Goal: Book appointment/travel/reservation

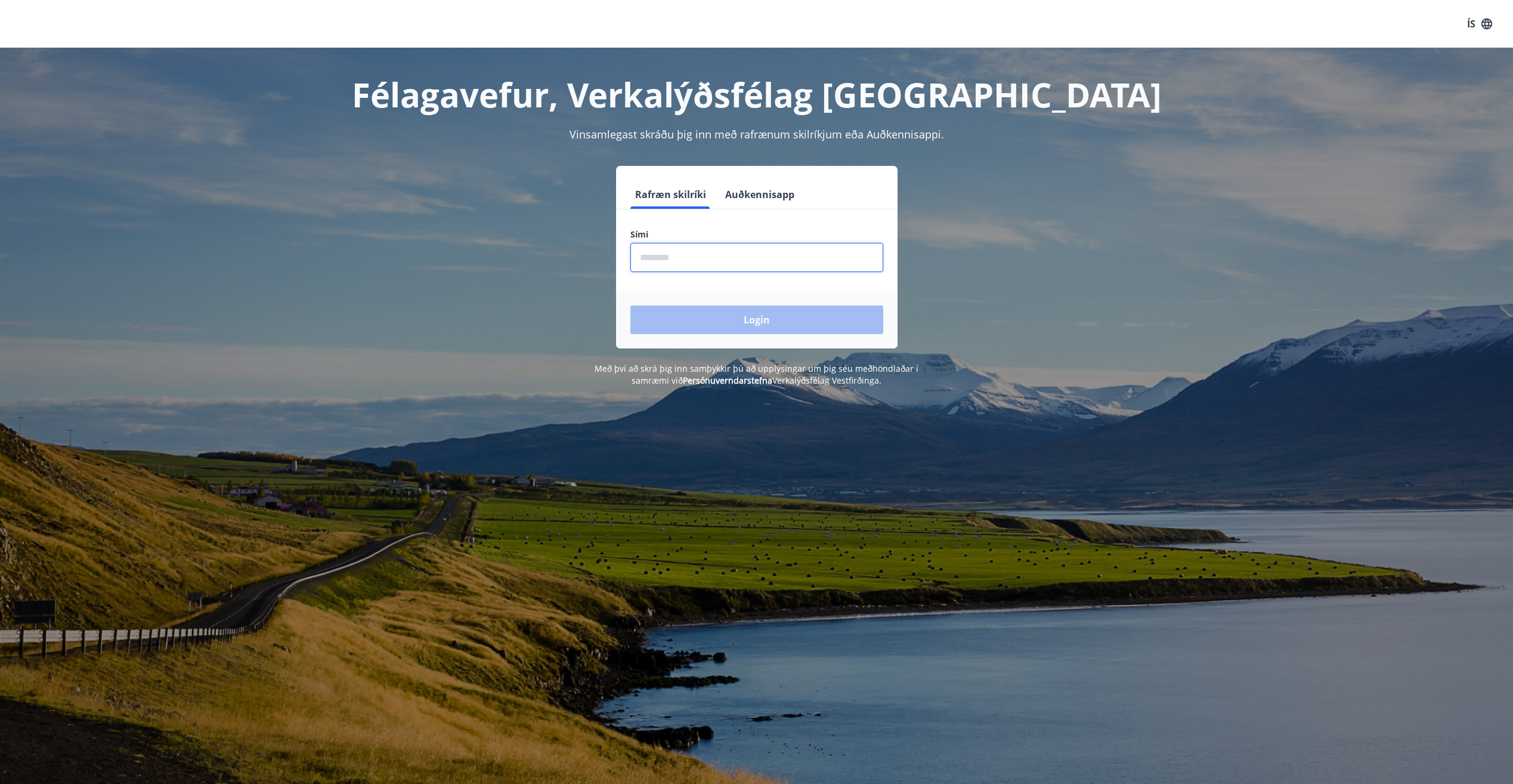
click at [768, 244] on input "phone" at bounding box center [757, 257] width 253 height 29
type input "********"
click at [761, 322] on button "Login" at bounding box center [757, 320] width 253 height 29
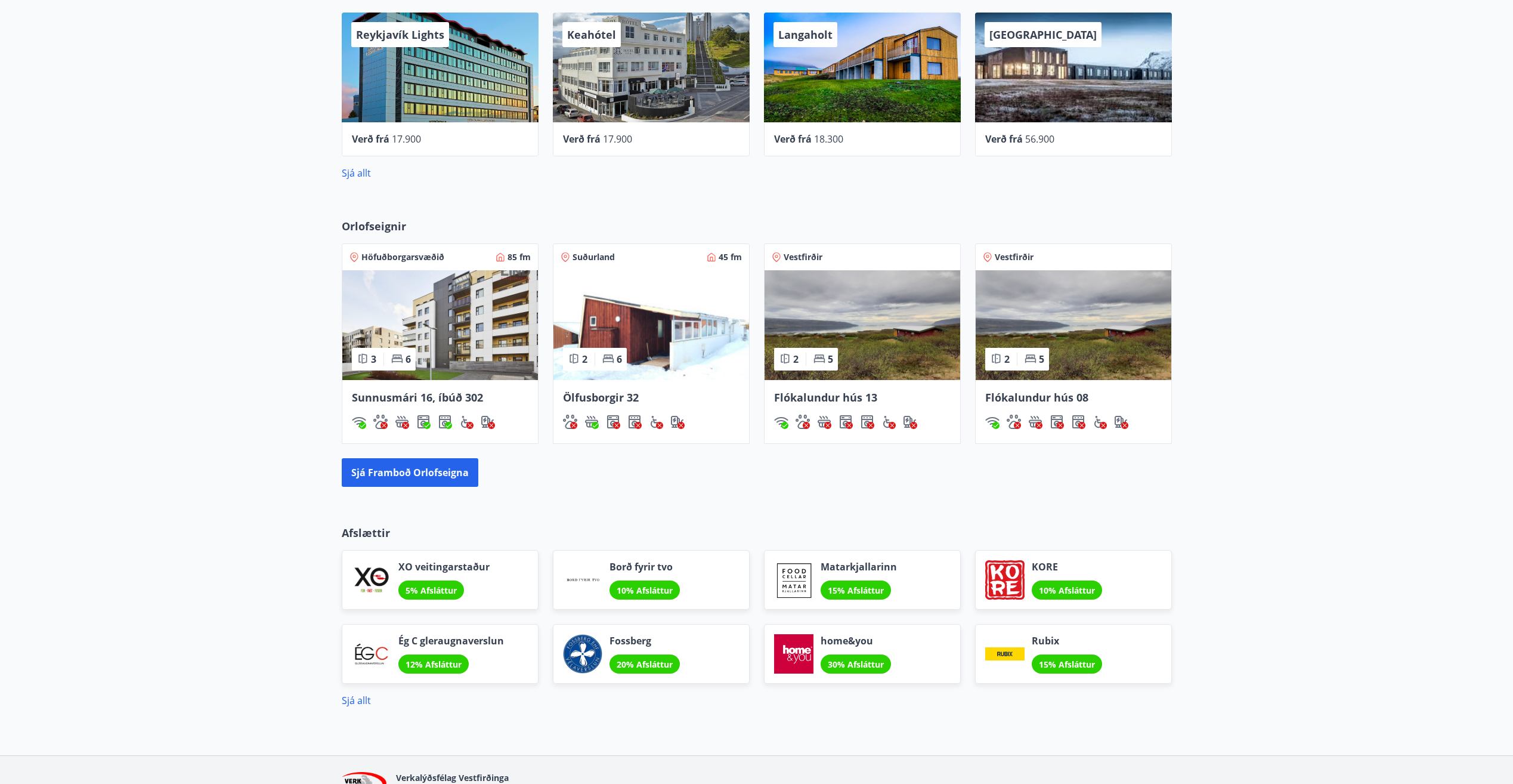
scroll to position [596, 0]
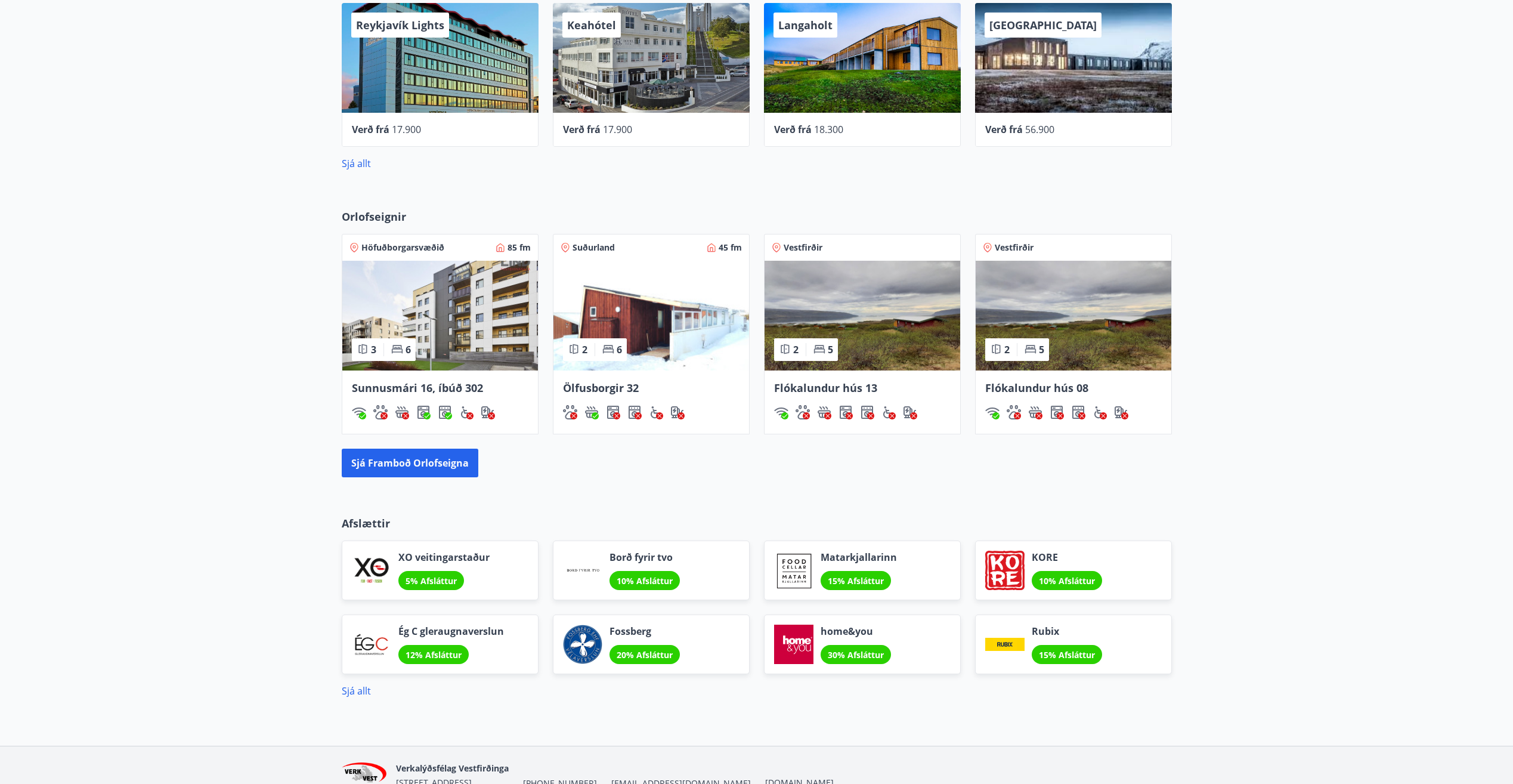
click at [1069, 345] on img at bounding box center [1073, 315] width 196 height 110
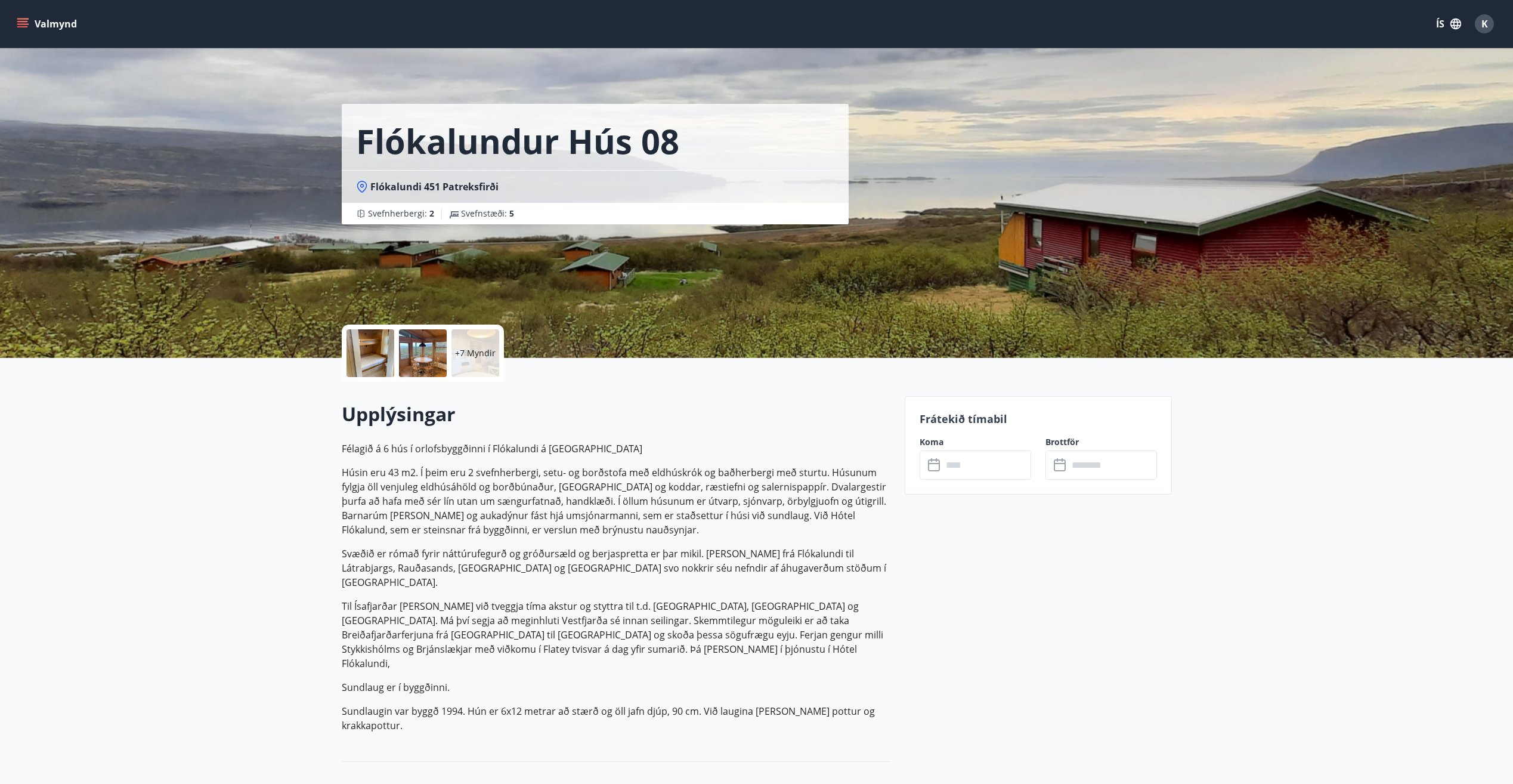
click at [429, 360] on div at bounding box center [422, 353] width 48 height 48
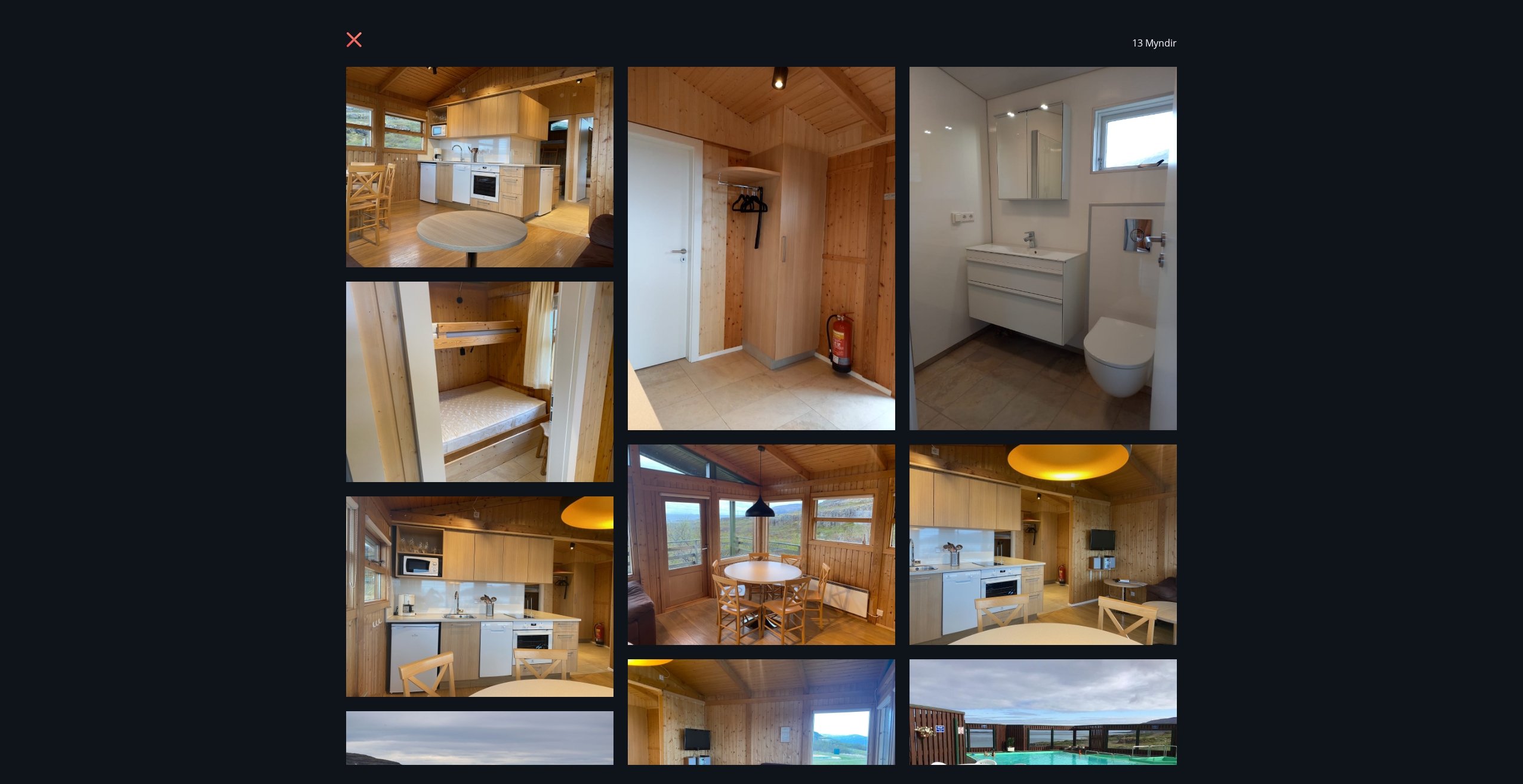
click at [357, 36] on icon at bounding box center [356, 41] width 19 height 19
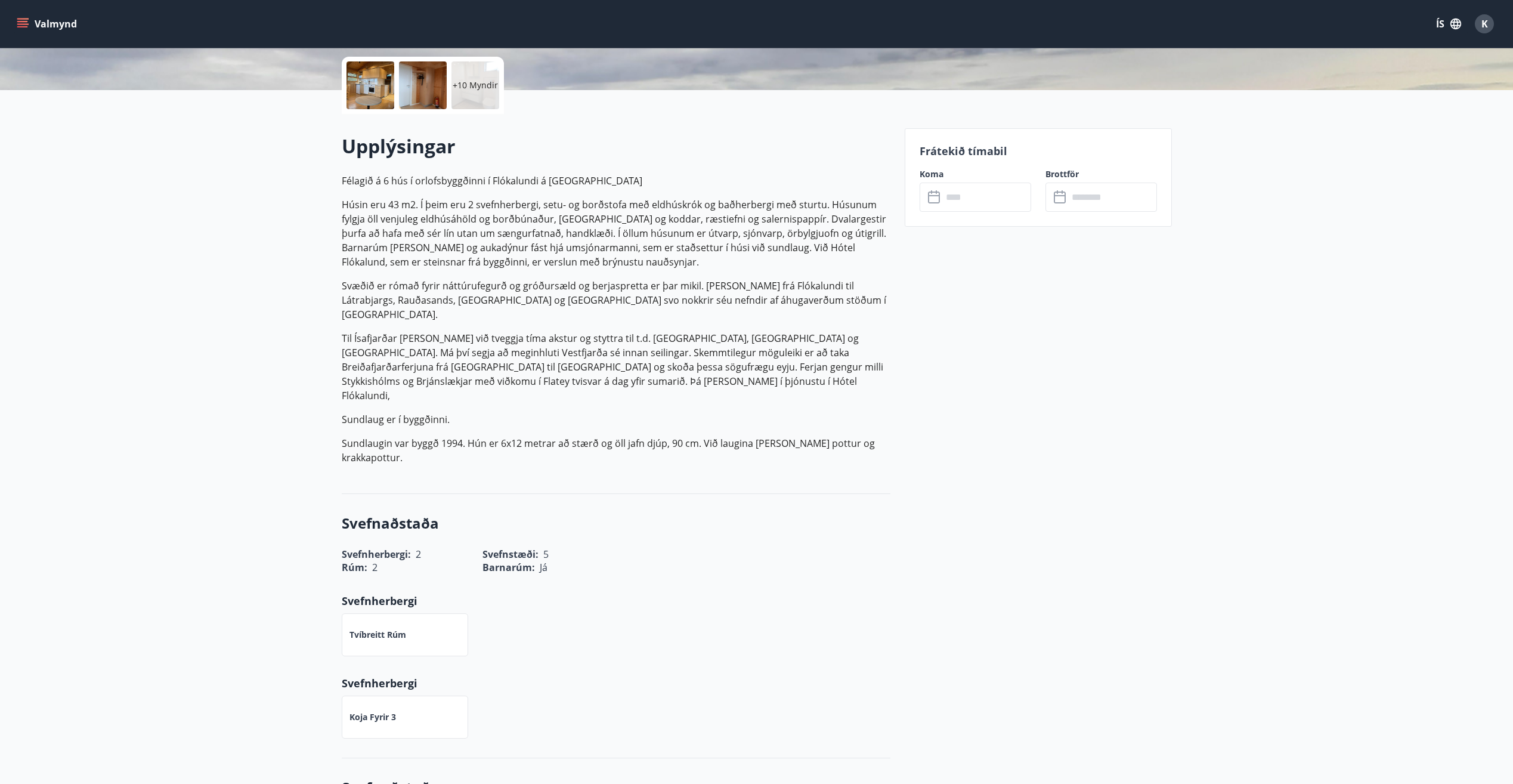
scroll to position [327, 0]
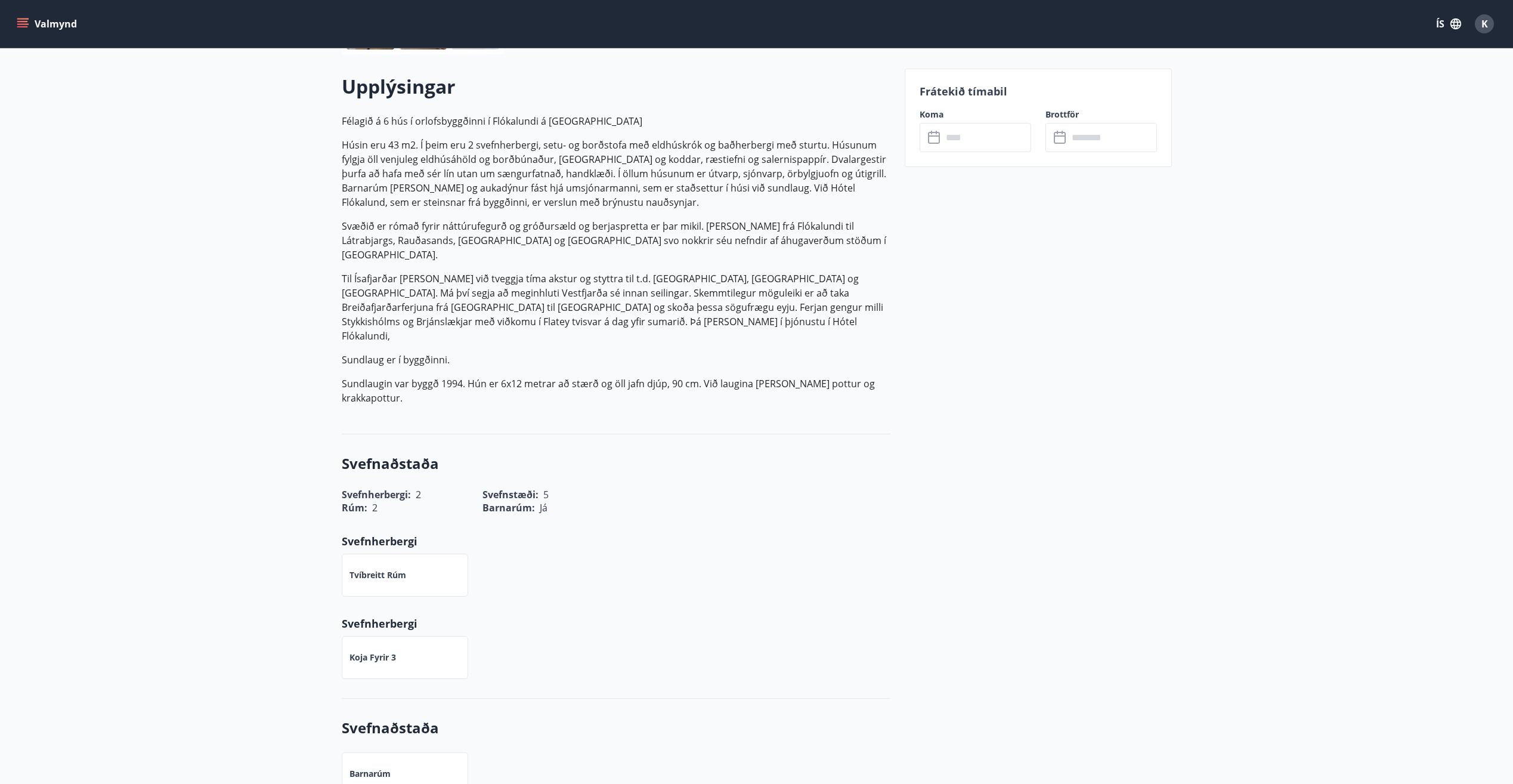
click at [393, 554] on div "Tvíbreitt rúm" at bounding box center [404, 575] width 127 height 43
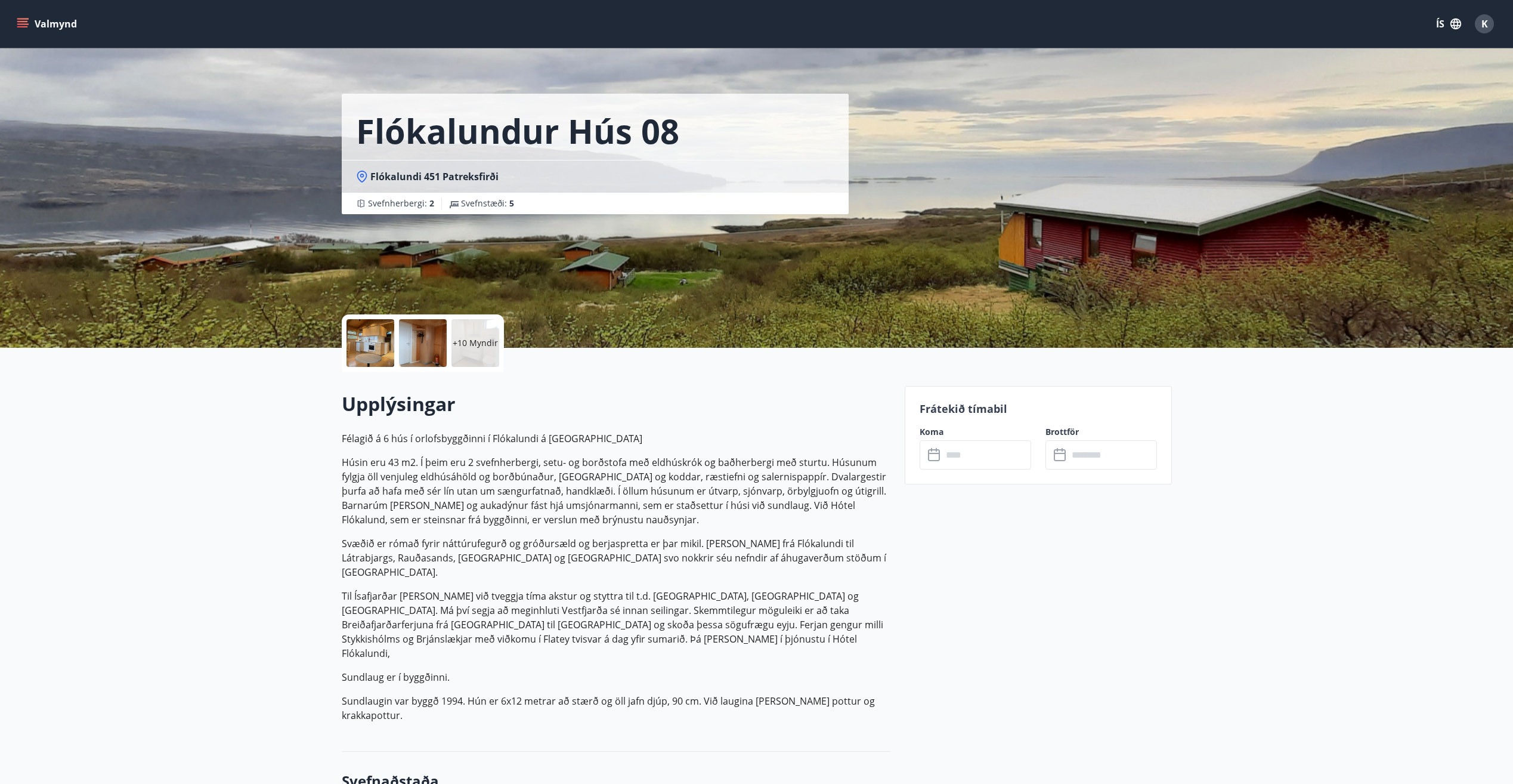
scroll to position [0, 0]
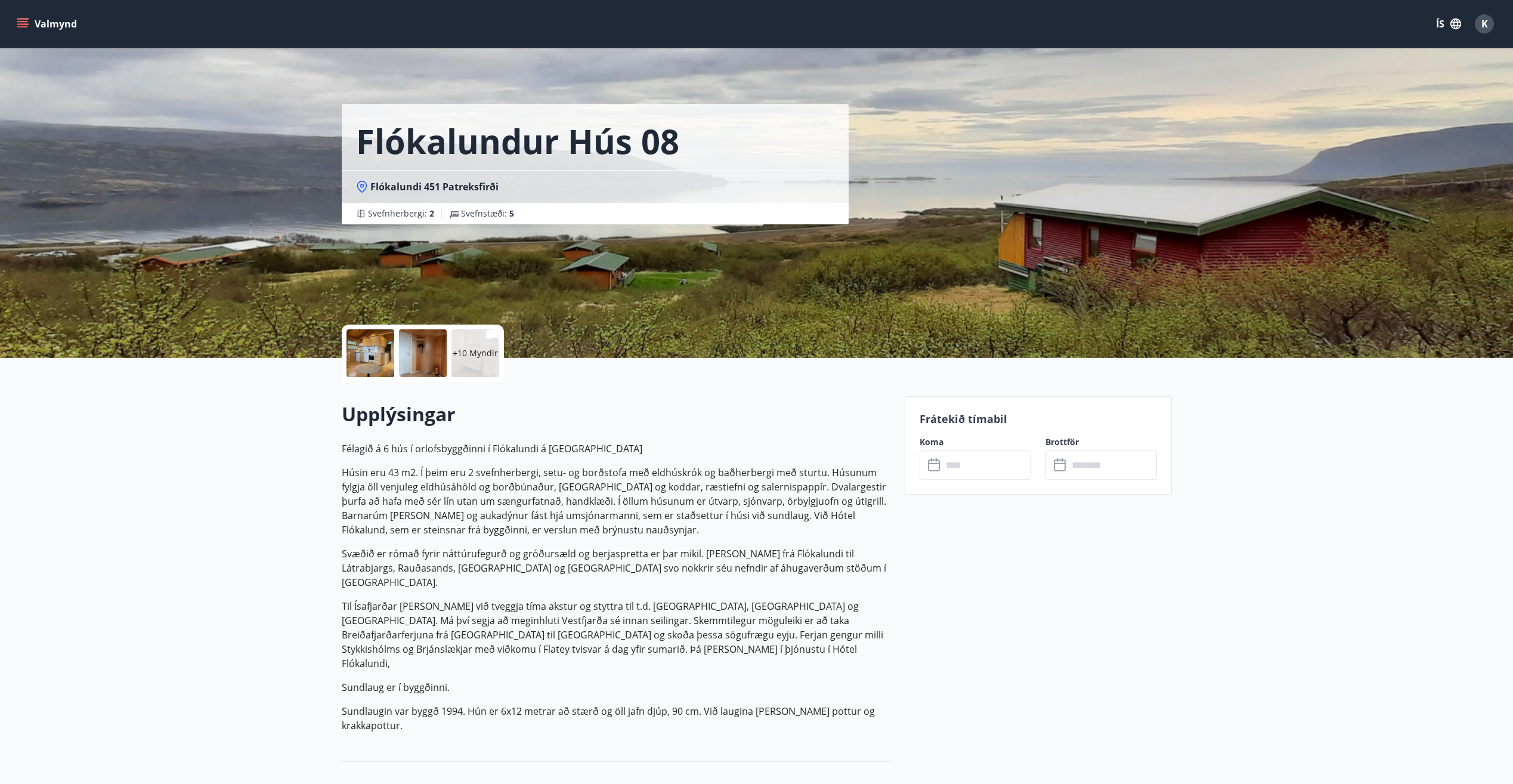
click at [976, 458] on input "text" at bounding box center [987, 464] width 89 height 29
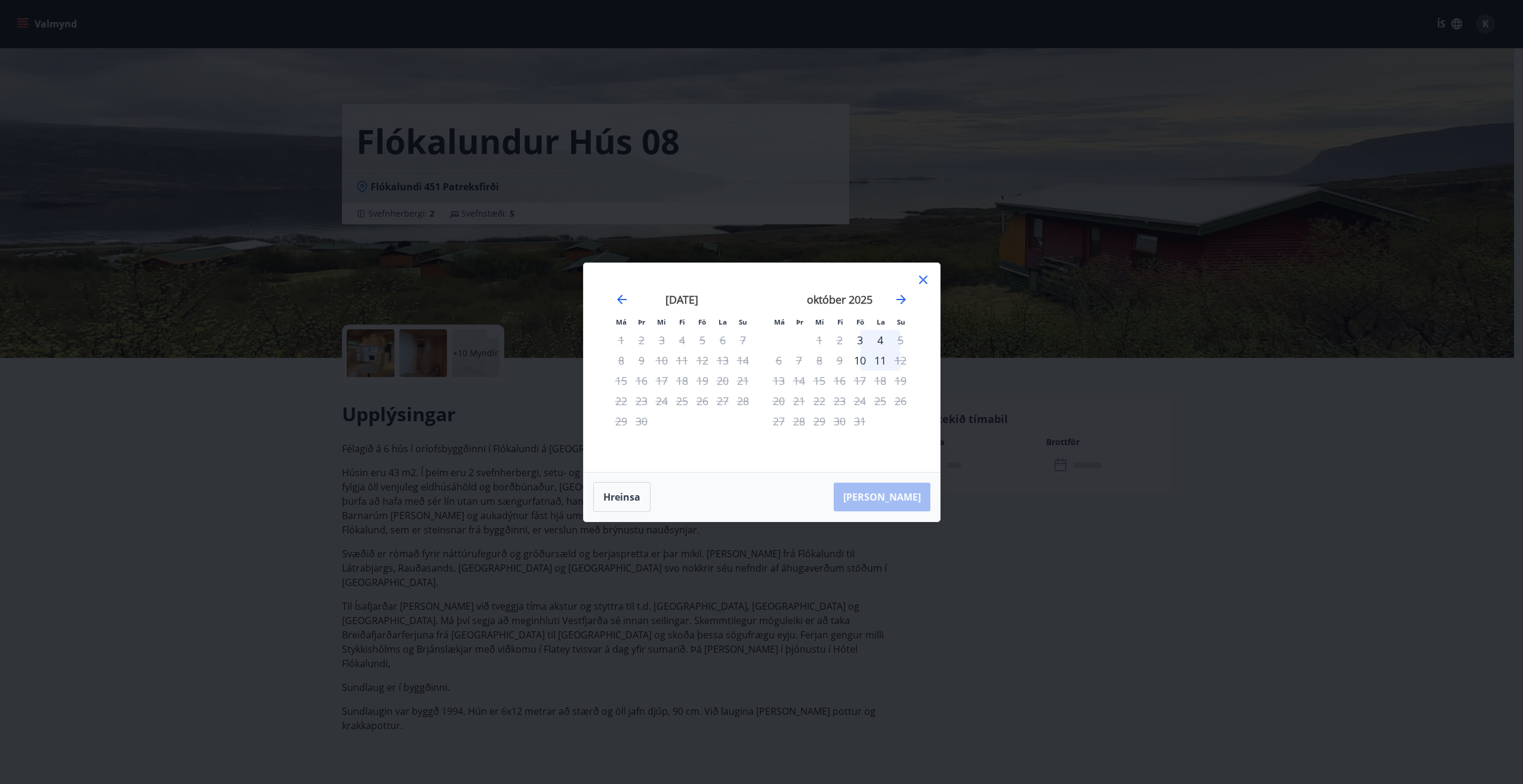
click at [861, 380] on div "17" at bounding box center [860, 381] width 21 height 21
click at [918, 281] on icon at bounding box center [922, 279] width 14 height 14
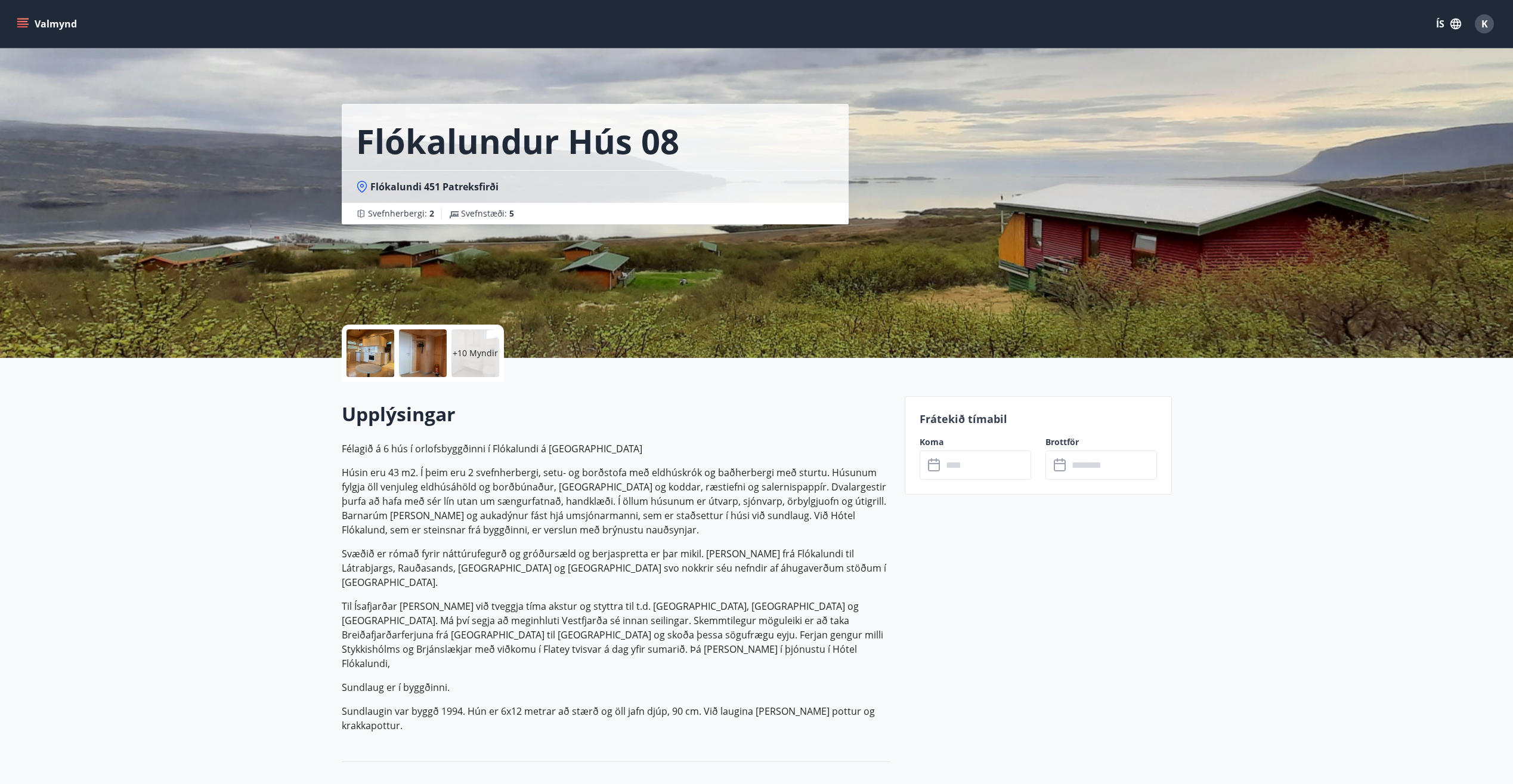
click at [19, 23] on icon "menu" at bounding box center [22, 21] width 10 height 1
click at [251, 86] on div "Flókalundur hús 08 Flókalundi 451 Patreksfirði Svefnherbergi : 2 Svefnstæði : 5" at bounding box center [756, 179] width 1513 height 358
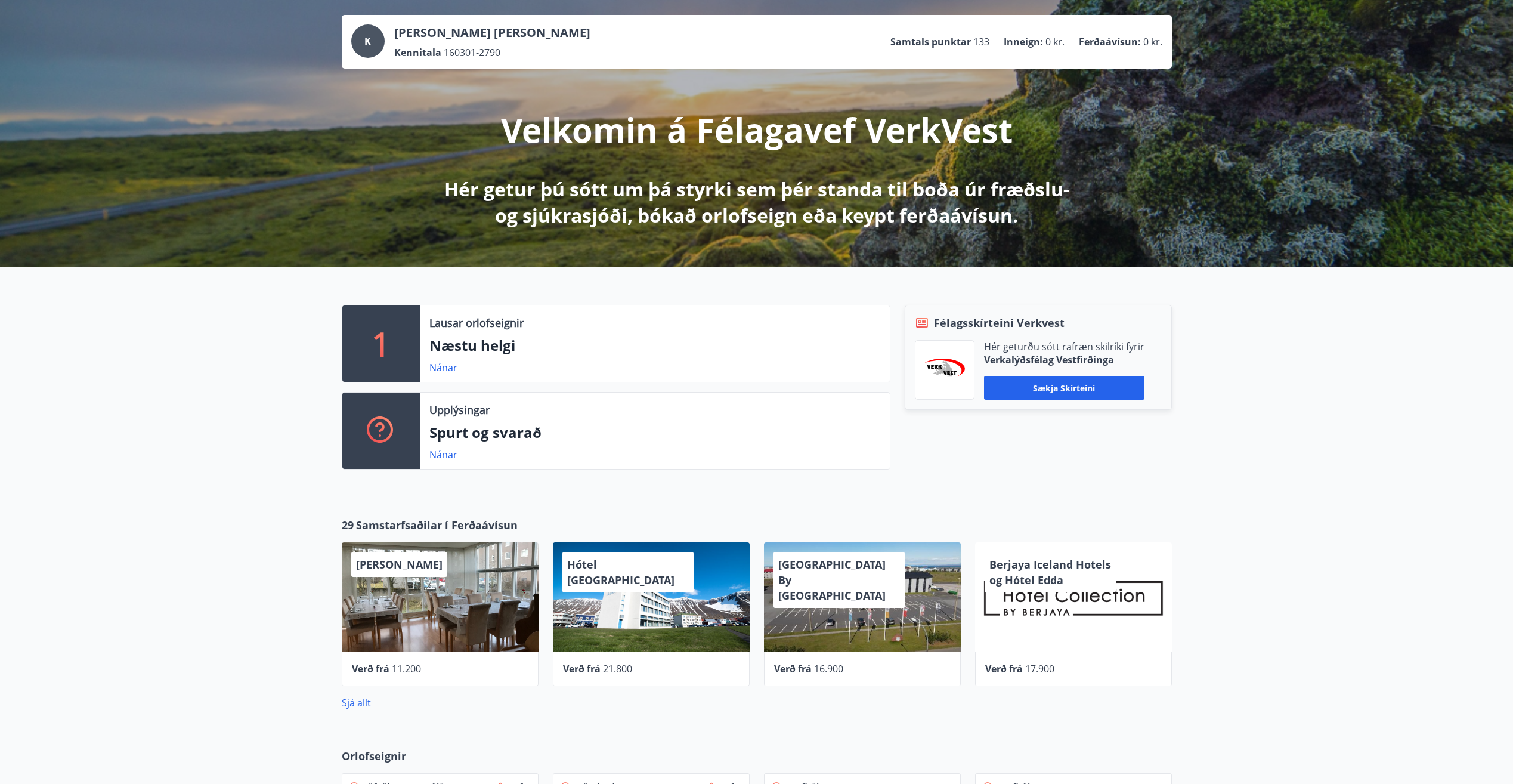
scroll to position [36, 0]
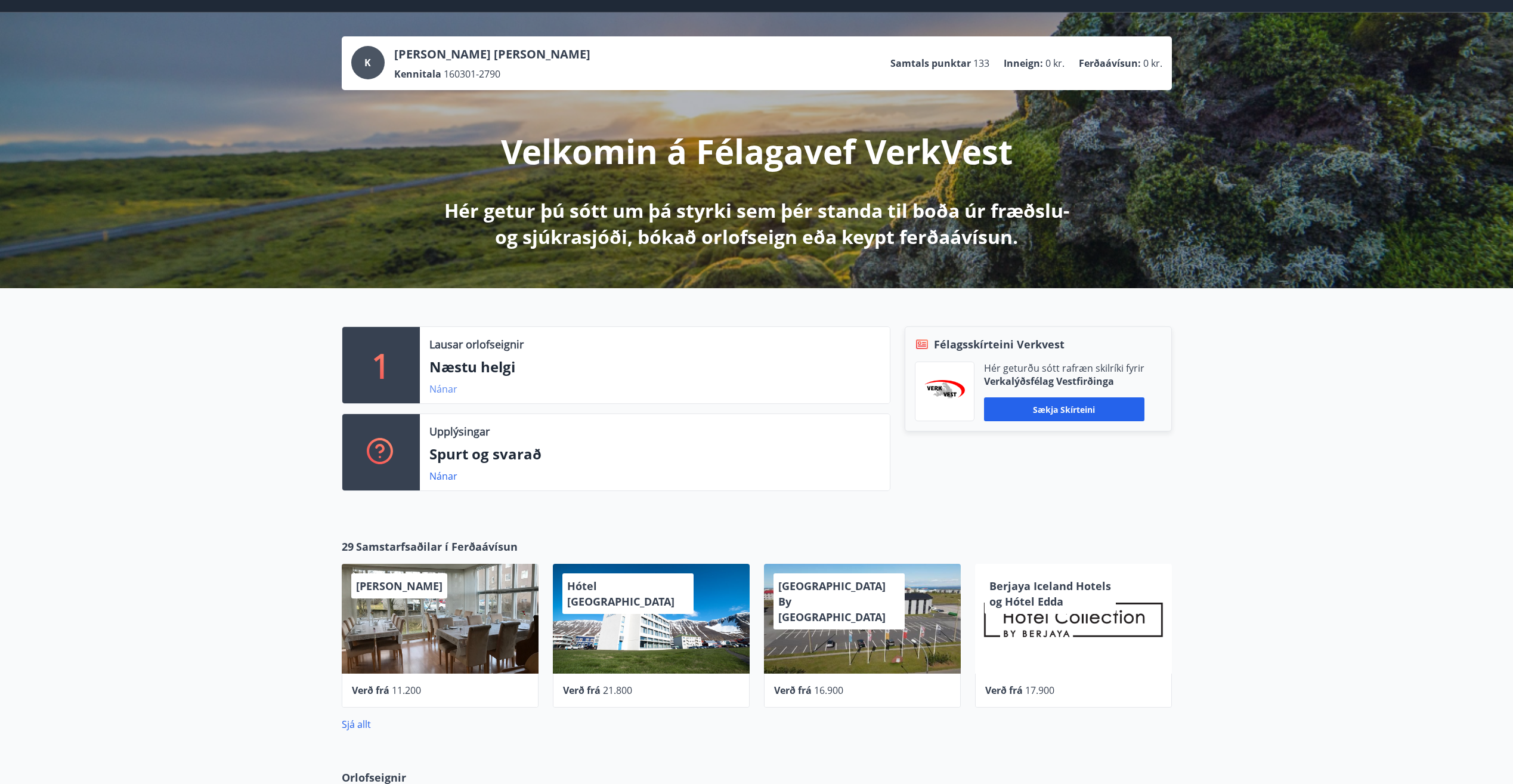
click at [456, 391] on link "Nánar" at bounding box center [444, 389] width 28 height 13
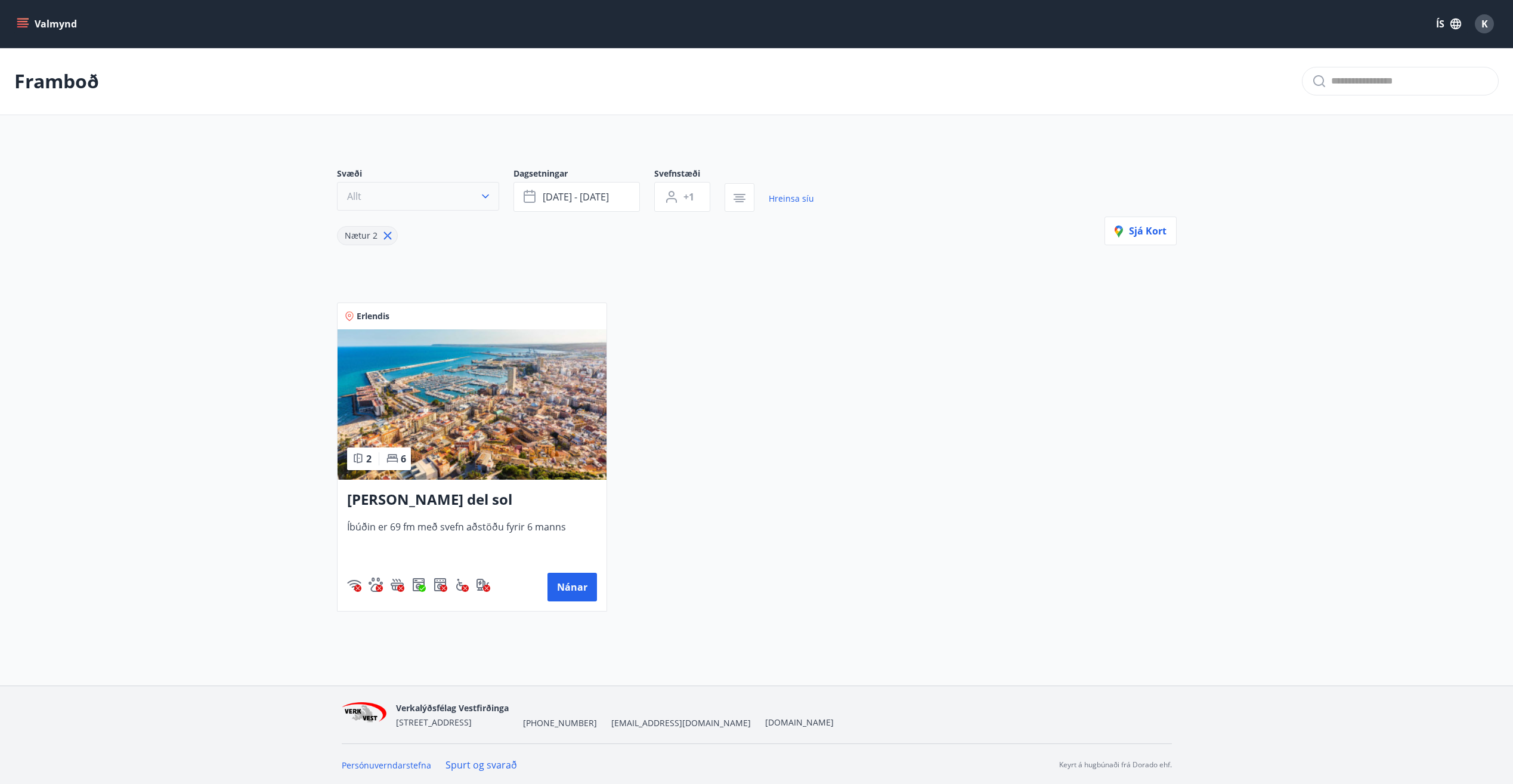
click at [495, 195] on button "Allt" at bounding box center [417, 196] width 162 height 29
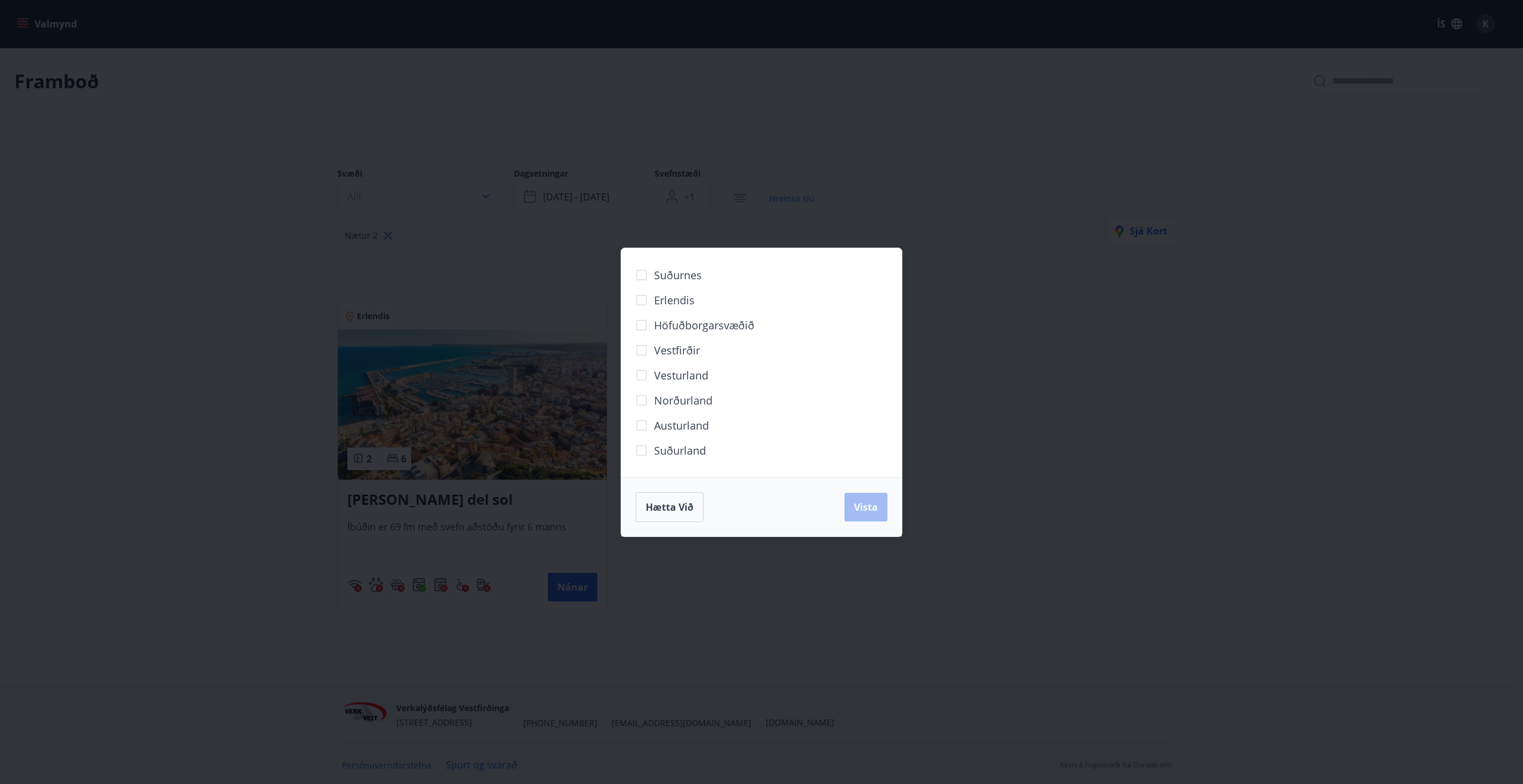
click at [679, 344] on span "Vestfirðir" at bounding box center [677, 350] width 46 height 16
click at [873, 510] on span "Vista" at bounding box center [865, 507] width 23 height 13
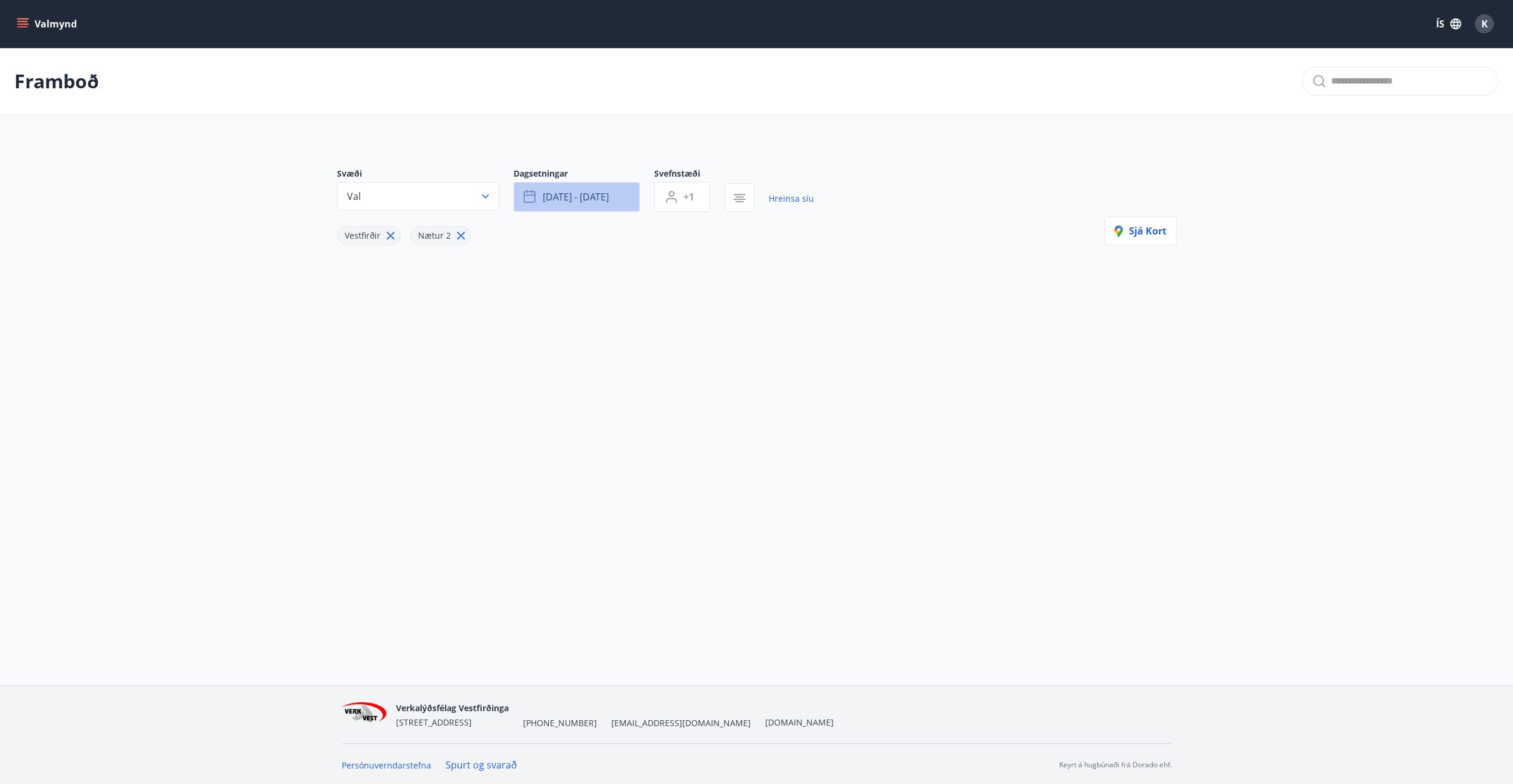
click at [553, 182] on button "[DATE] - [DATE]" at bounding box center [577, 197] width 127 height 30
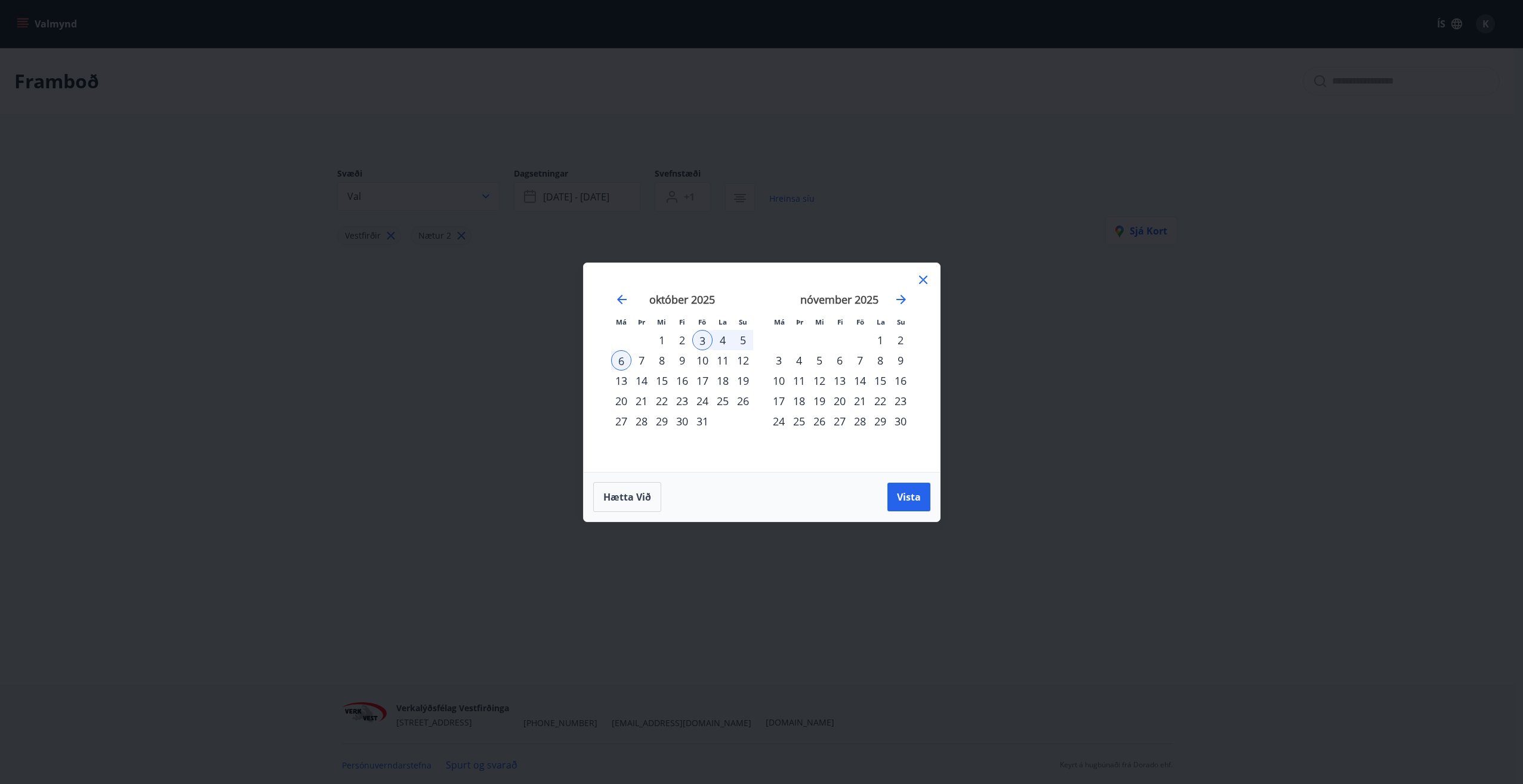
click at [704, 381] on div "17" at bounding box center [703, 381] width 21 height 21
click at [637, 392] on div "21" at bounding box center [642, 401] width 21 height 21
click at [924, 505] on button "Vista" at bounding box center [909, 496] width 43 height 29
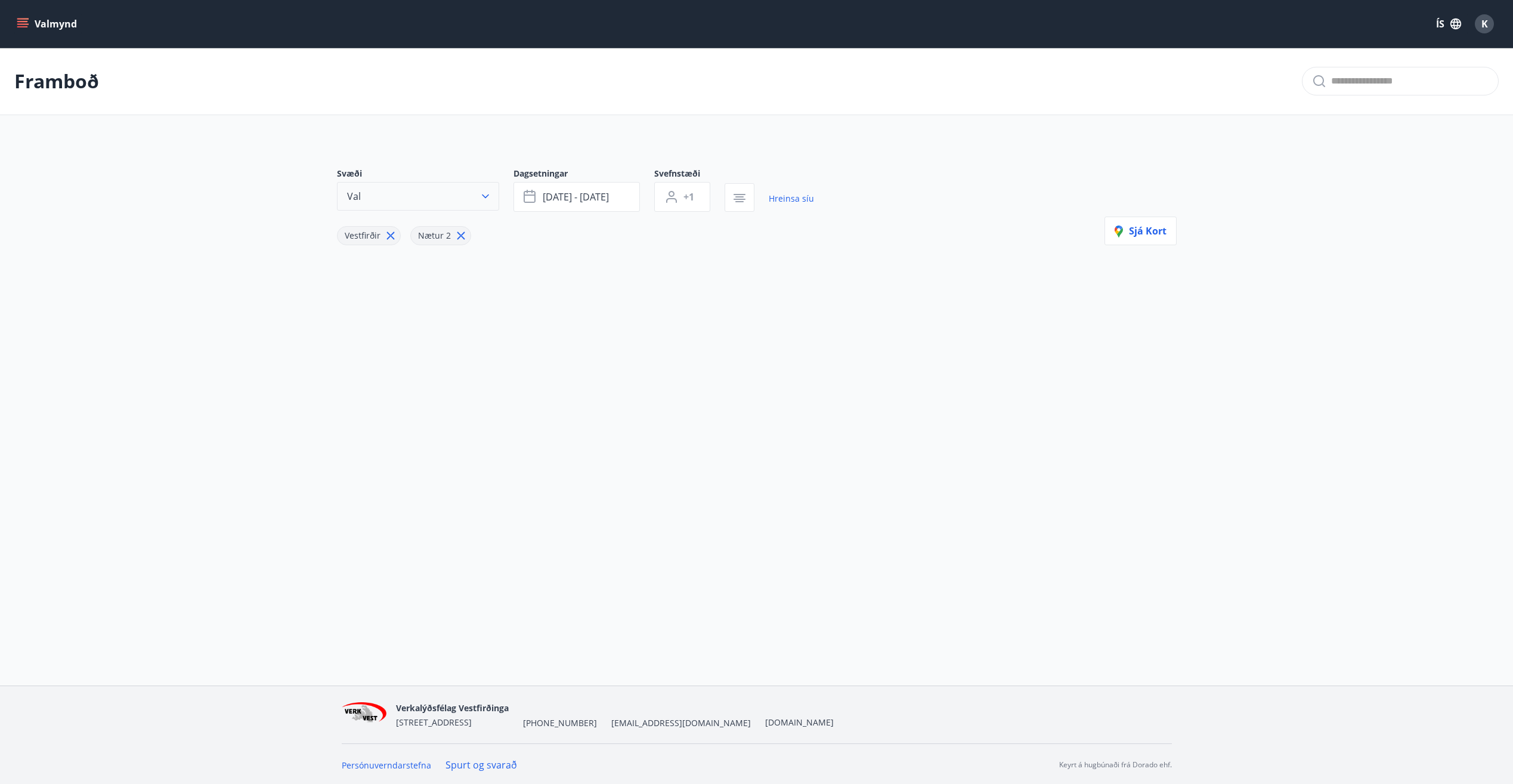
click at [485, 191] on icon "button" at bounding box center [485, 196] width 12 height 12
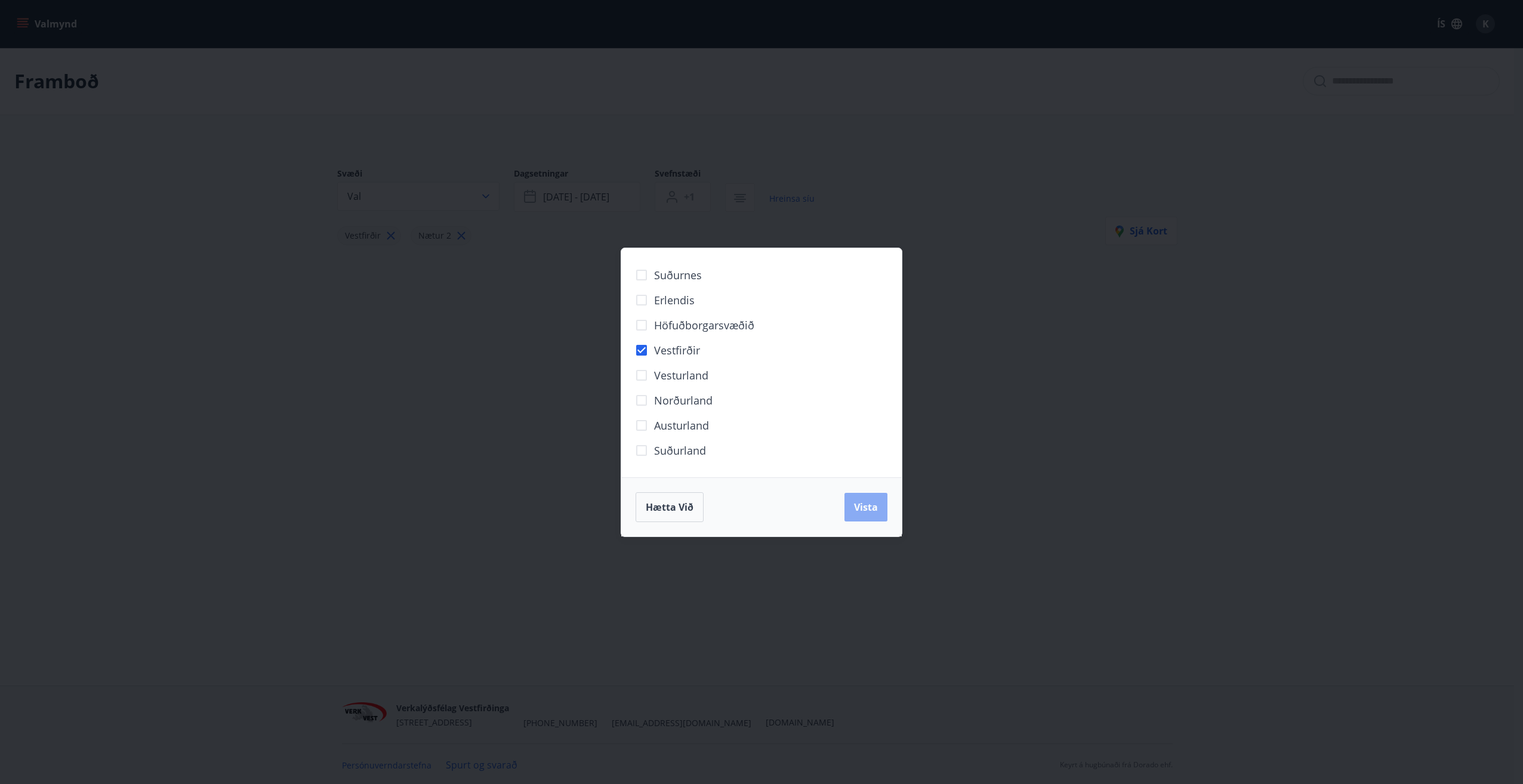
click at [865, 507] on span "Vista" at bounding box center [865, 507] width 23 height 13
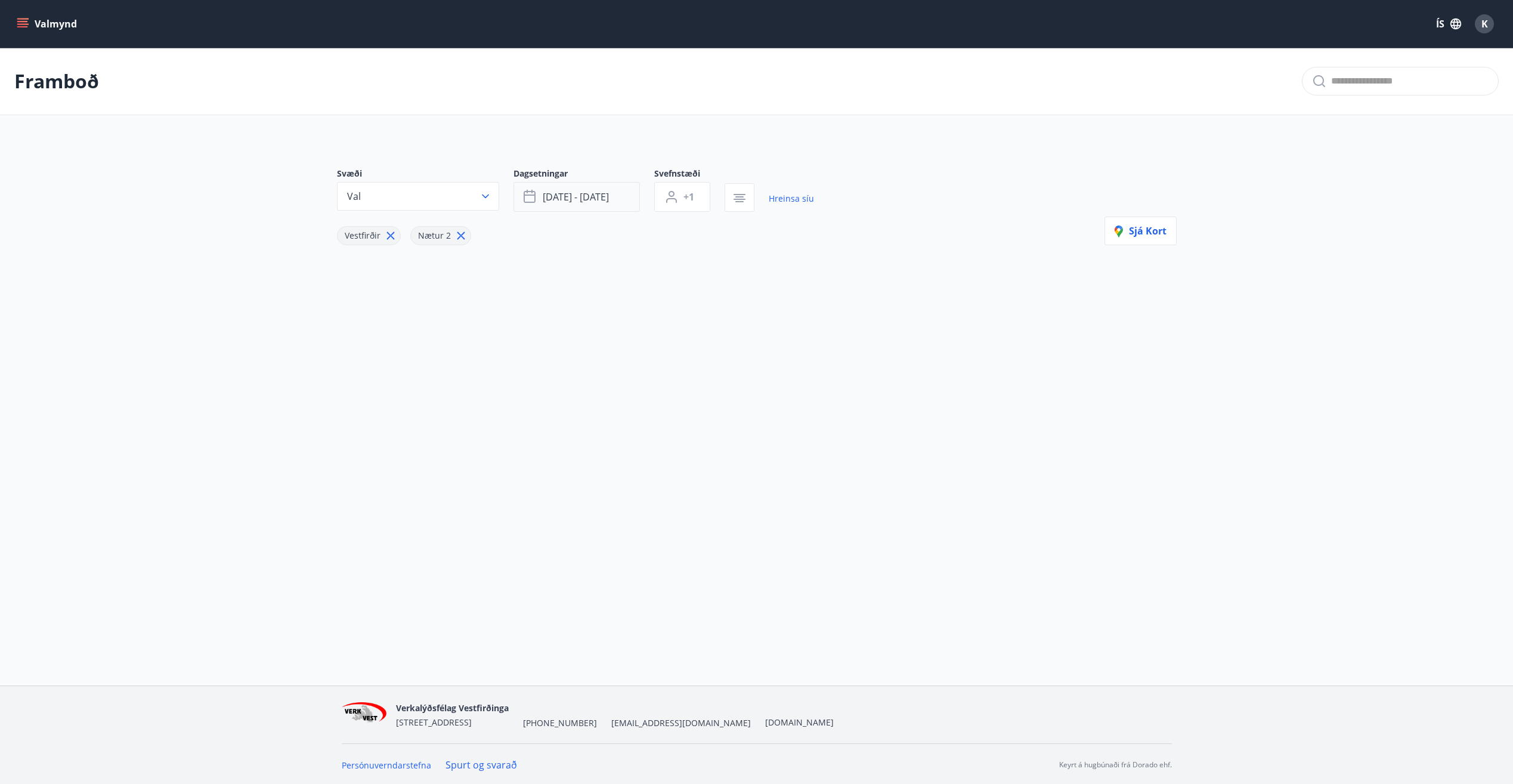
click at [589, 204] on button "[DATE] - [DATE]" at bounding box center [577, 197] width 127 height 30
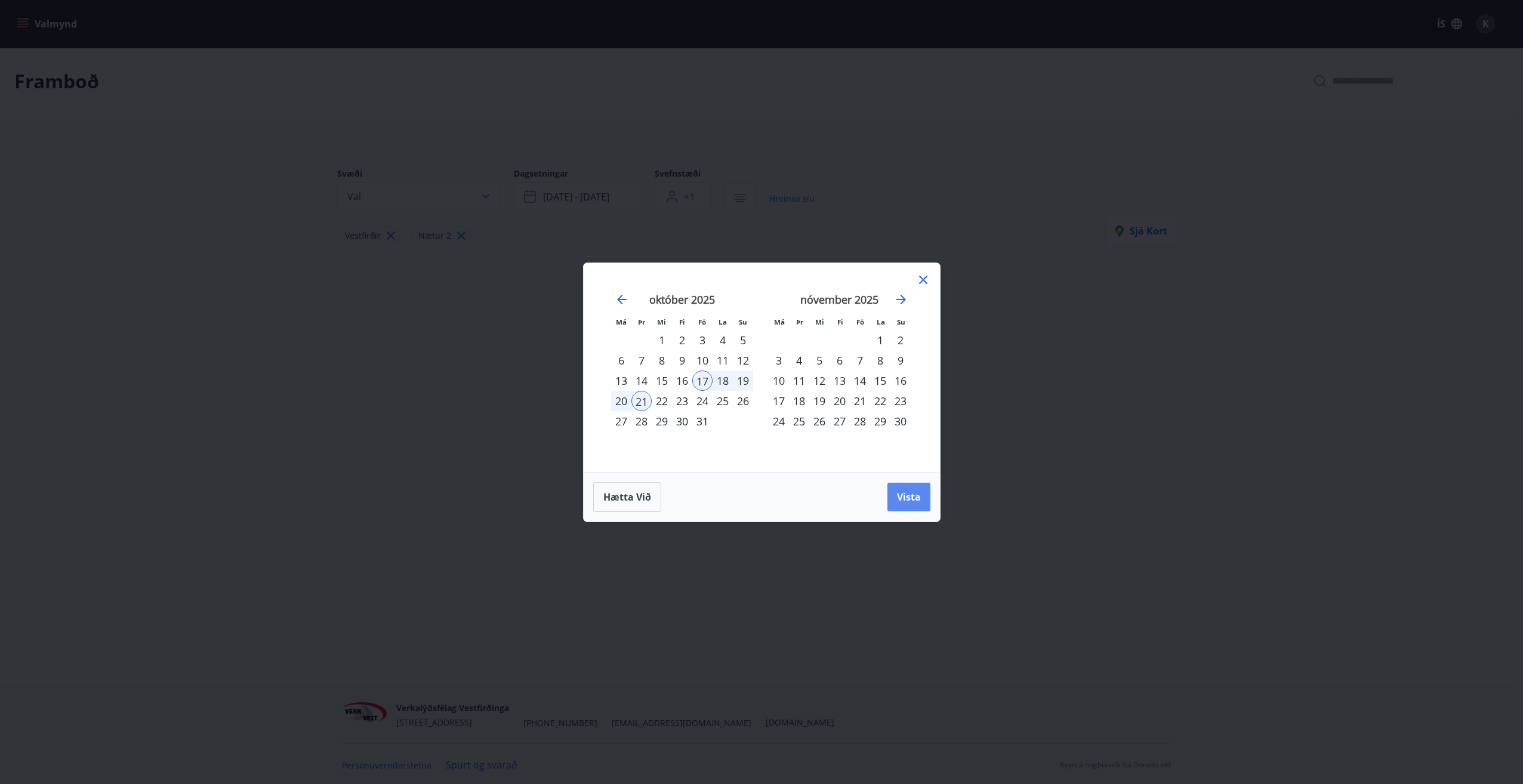
click at [925, 502] on button "Vista" at bounding box center [909, 496] width 43 height 29
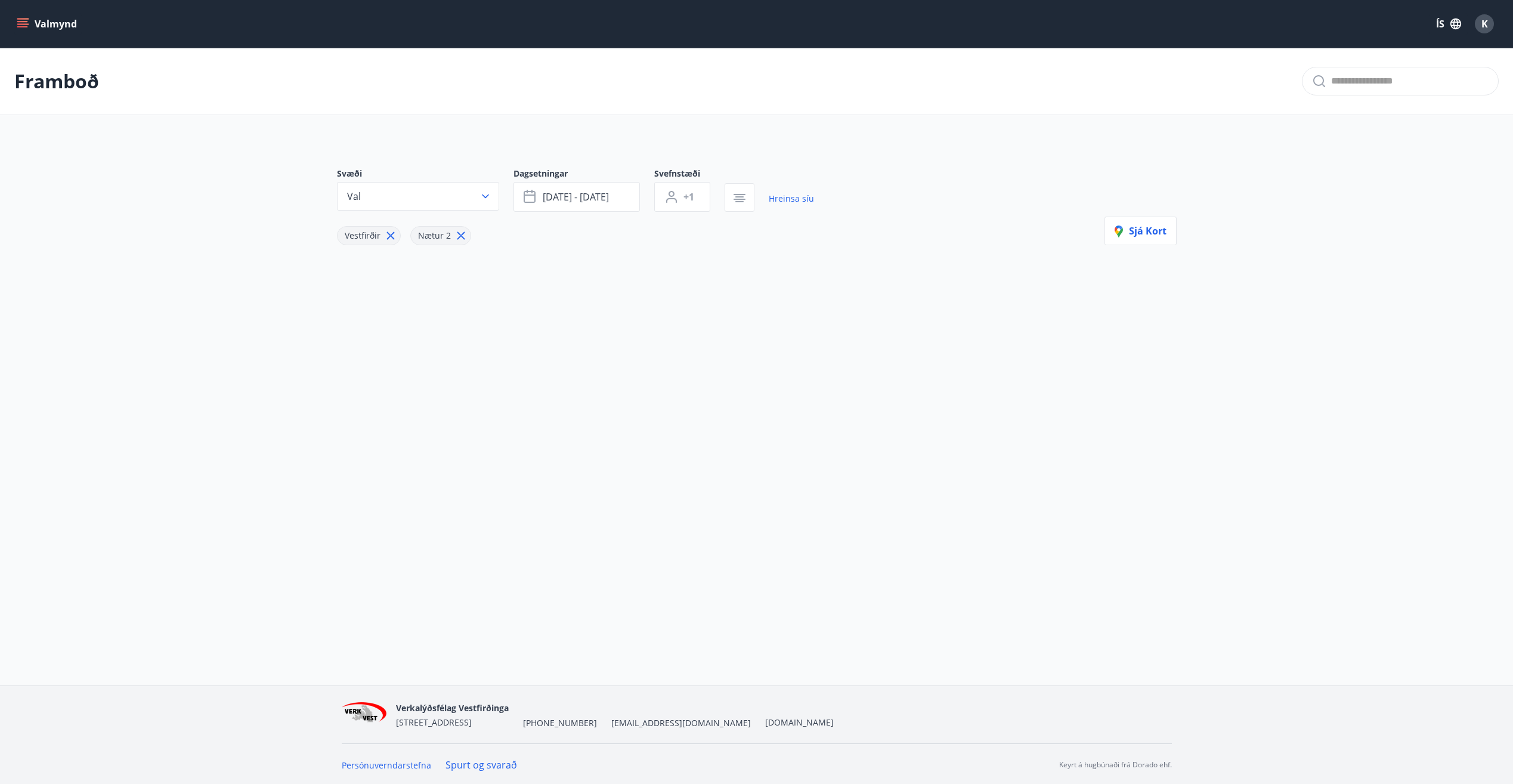
click at [63, 23] on button "Valmynd" at bounding box center [48, 23] width 68 height 22
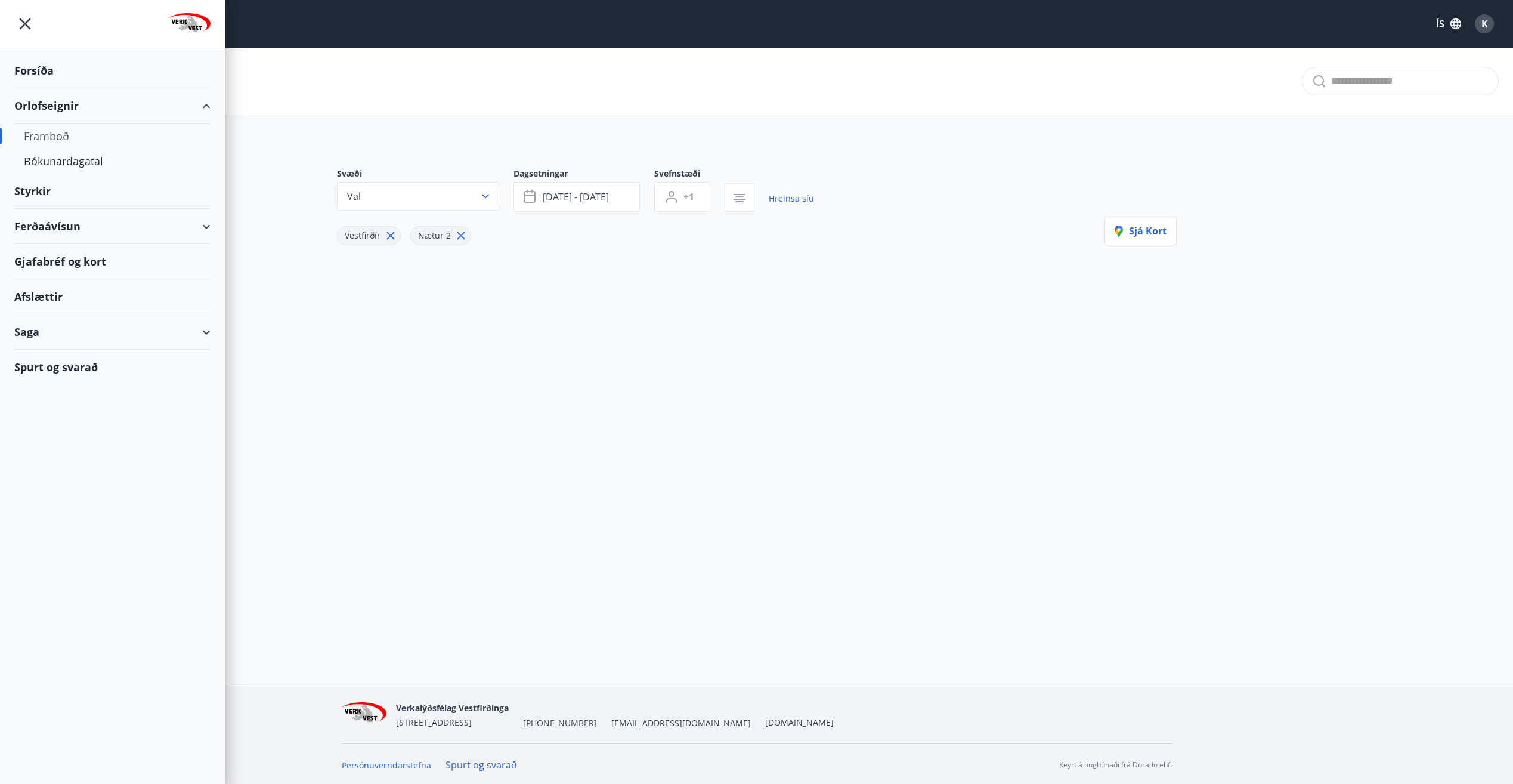
click at [58, 135] on div "Framboð" at bounding box center [112, 136] width 177 height 25
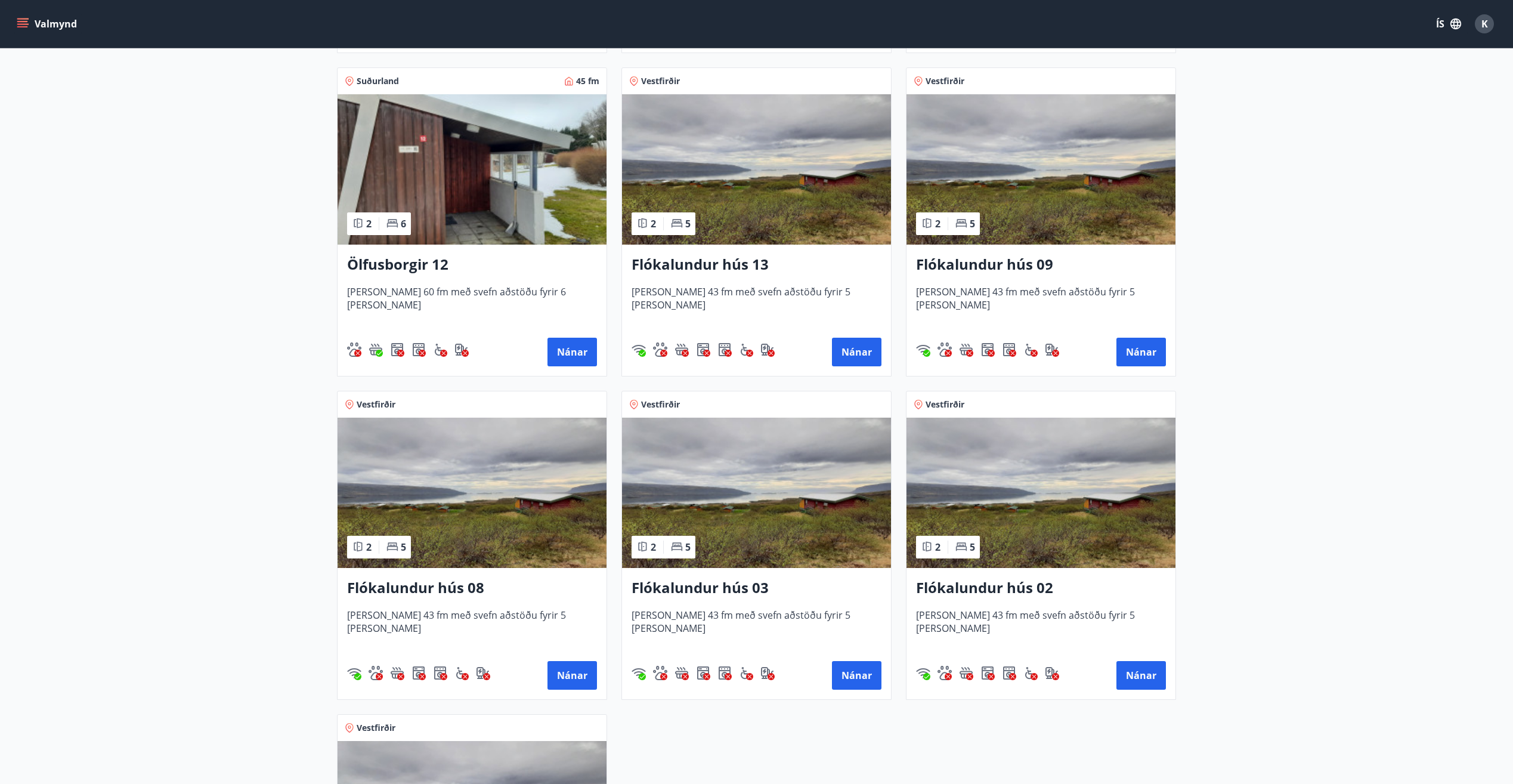
scroll to position [1491, 0]
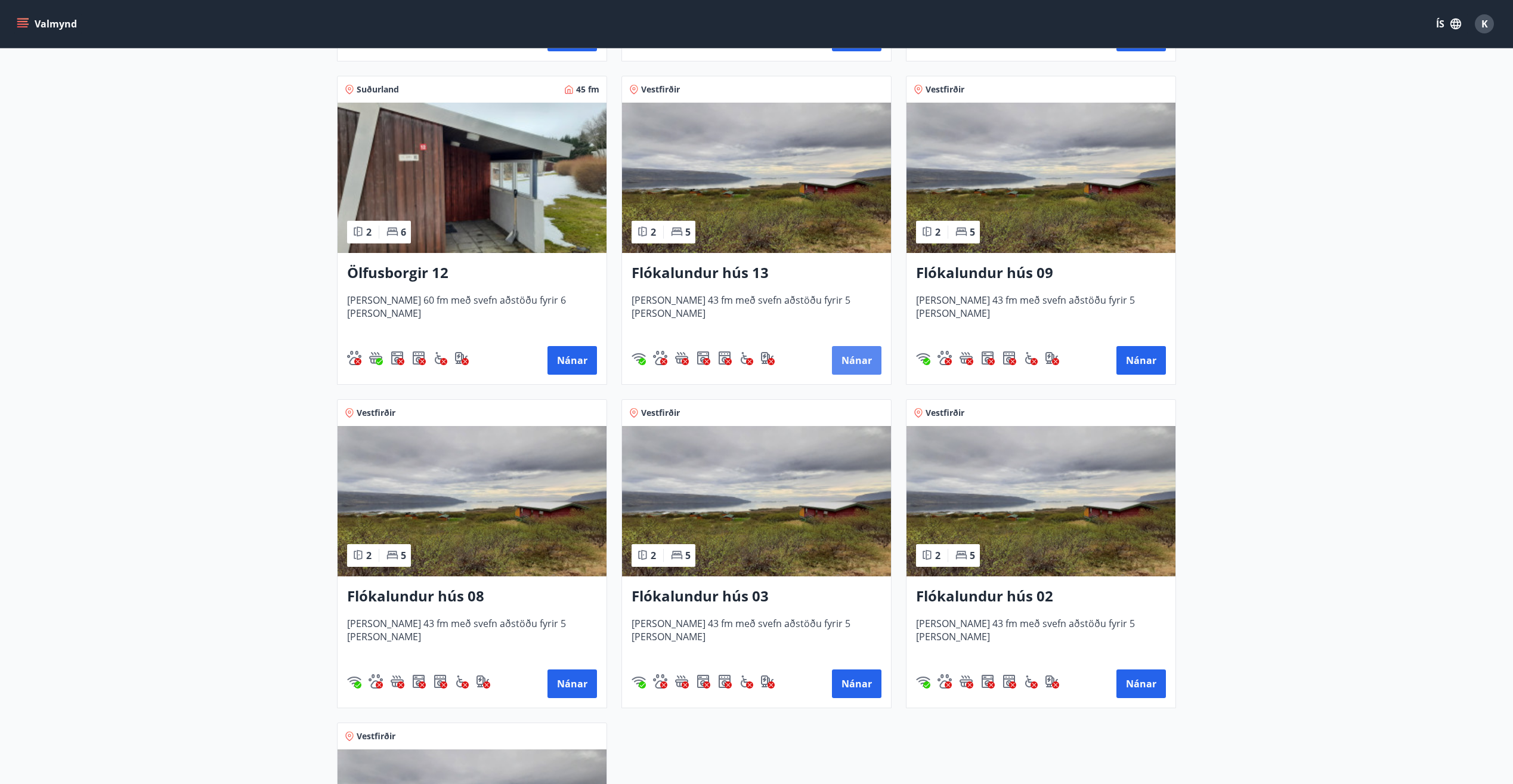
click at [852, 368] on button "Nánar" at bounding box center [856, 360] width 50 height 29
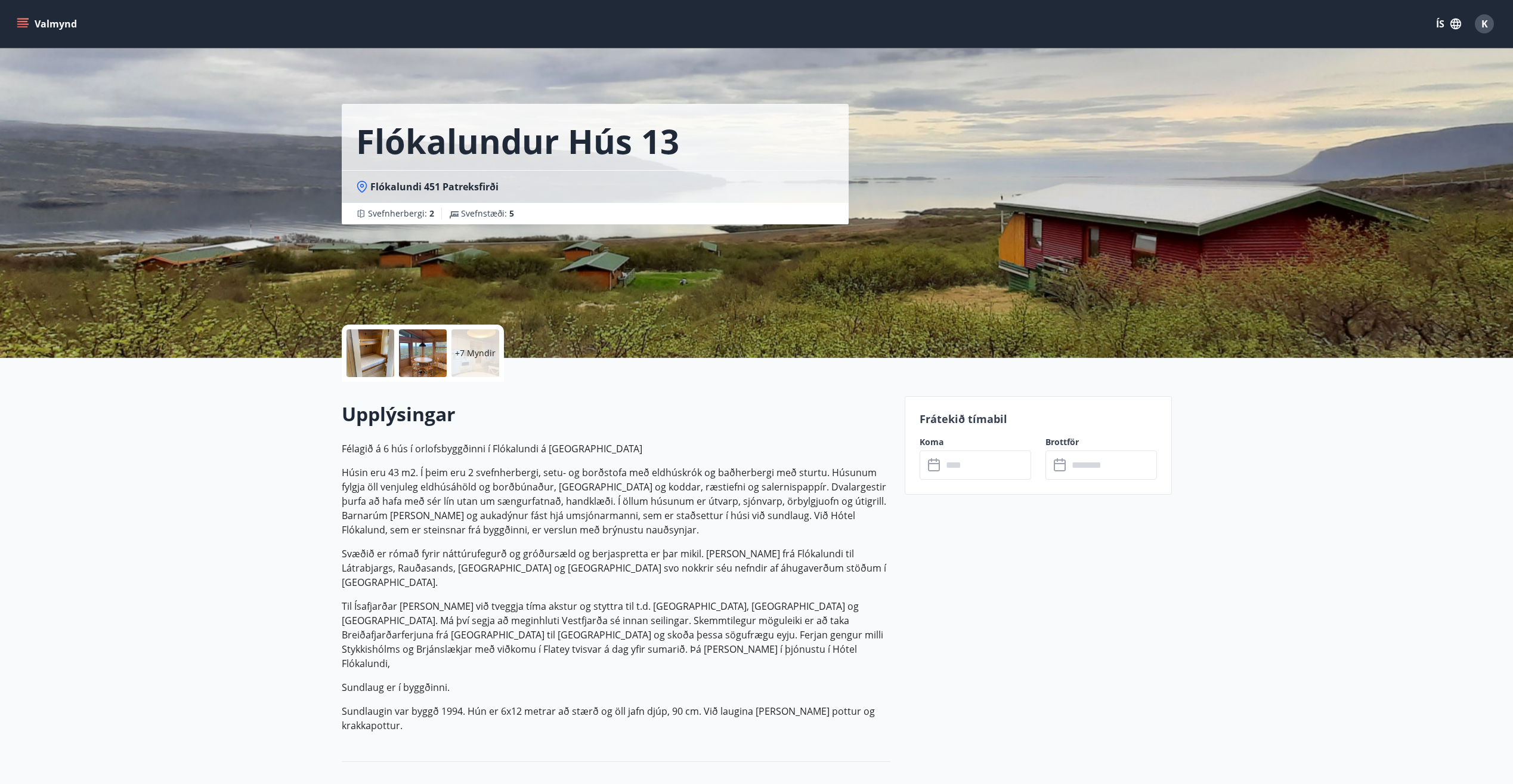
click at [961, 468] on input "text" at bounding box center [987, 464] width 89 height 29
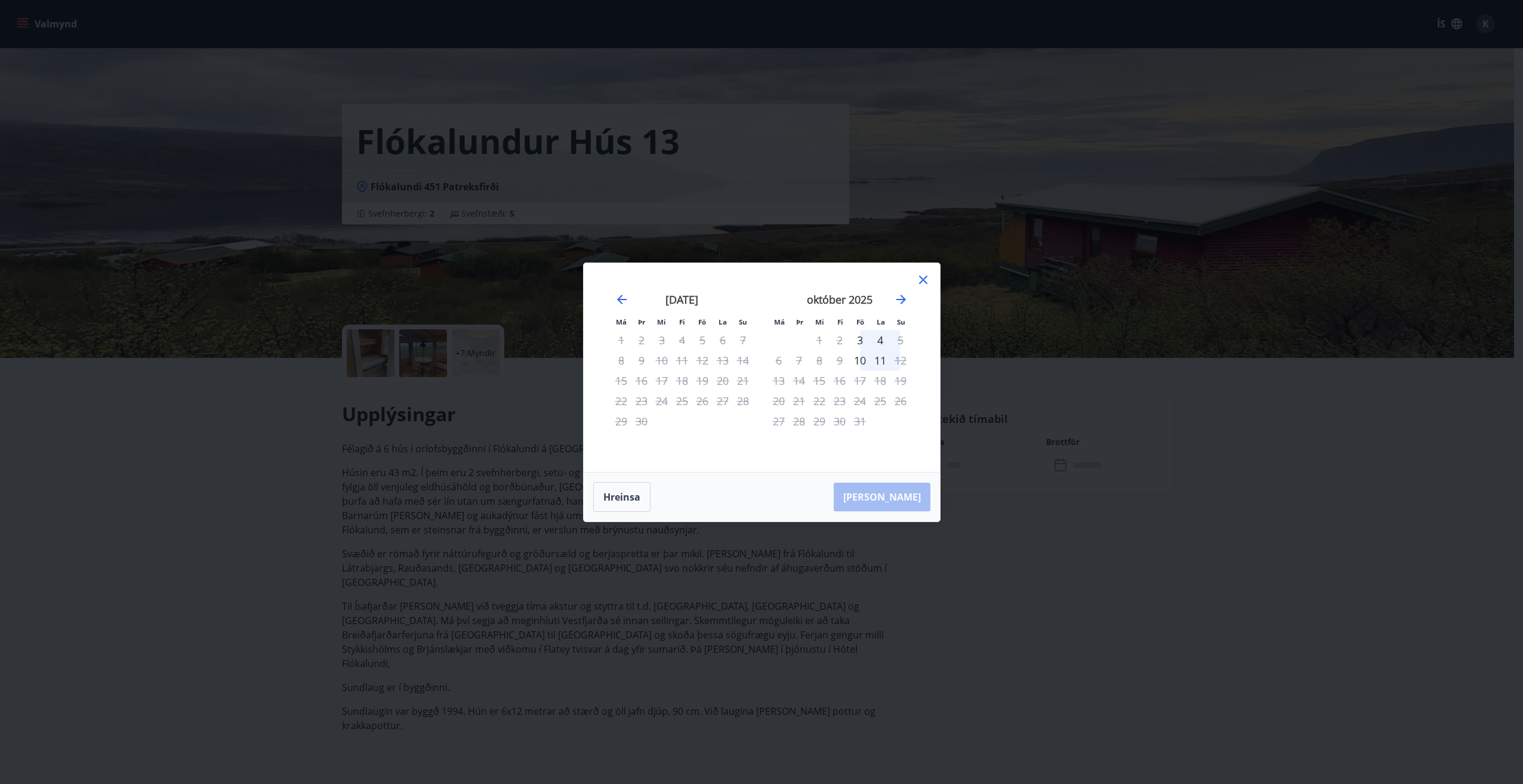
click at [858, 379] on div "17" at bounding box center [860, 381] width 21 height 21
click at [916, 279] on icon at bounding box center [922, 279] width 14 height 14
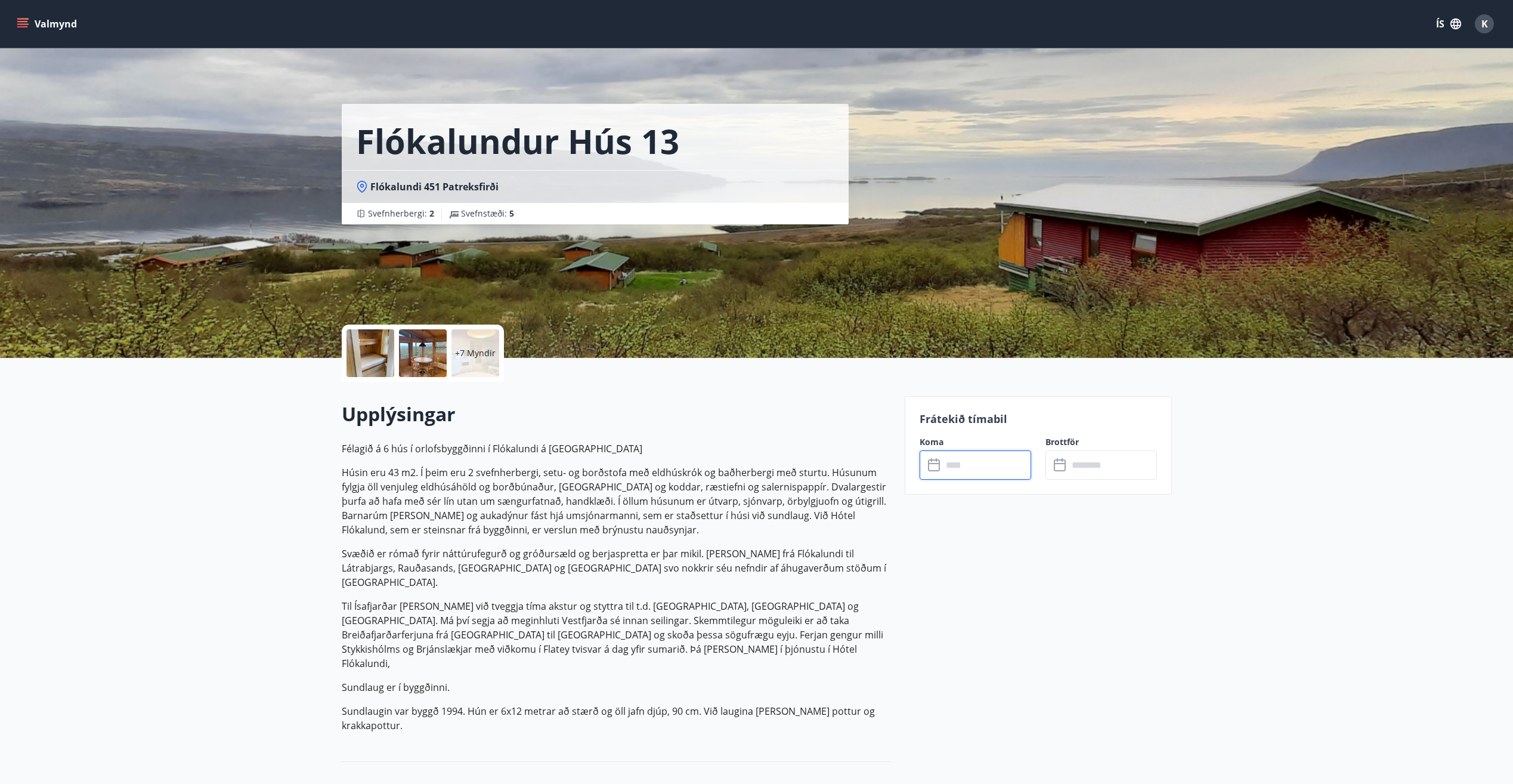
drag, startPoint x: 1070, startPoint y: 455, endPoint x: 1072, endPoint y: 461, distance: 6.3
click at [1072, 461] on input "text" at bounding box center [1112, 464] width 89 height 29
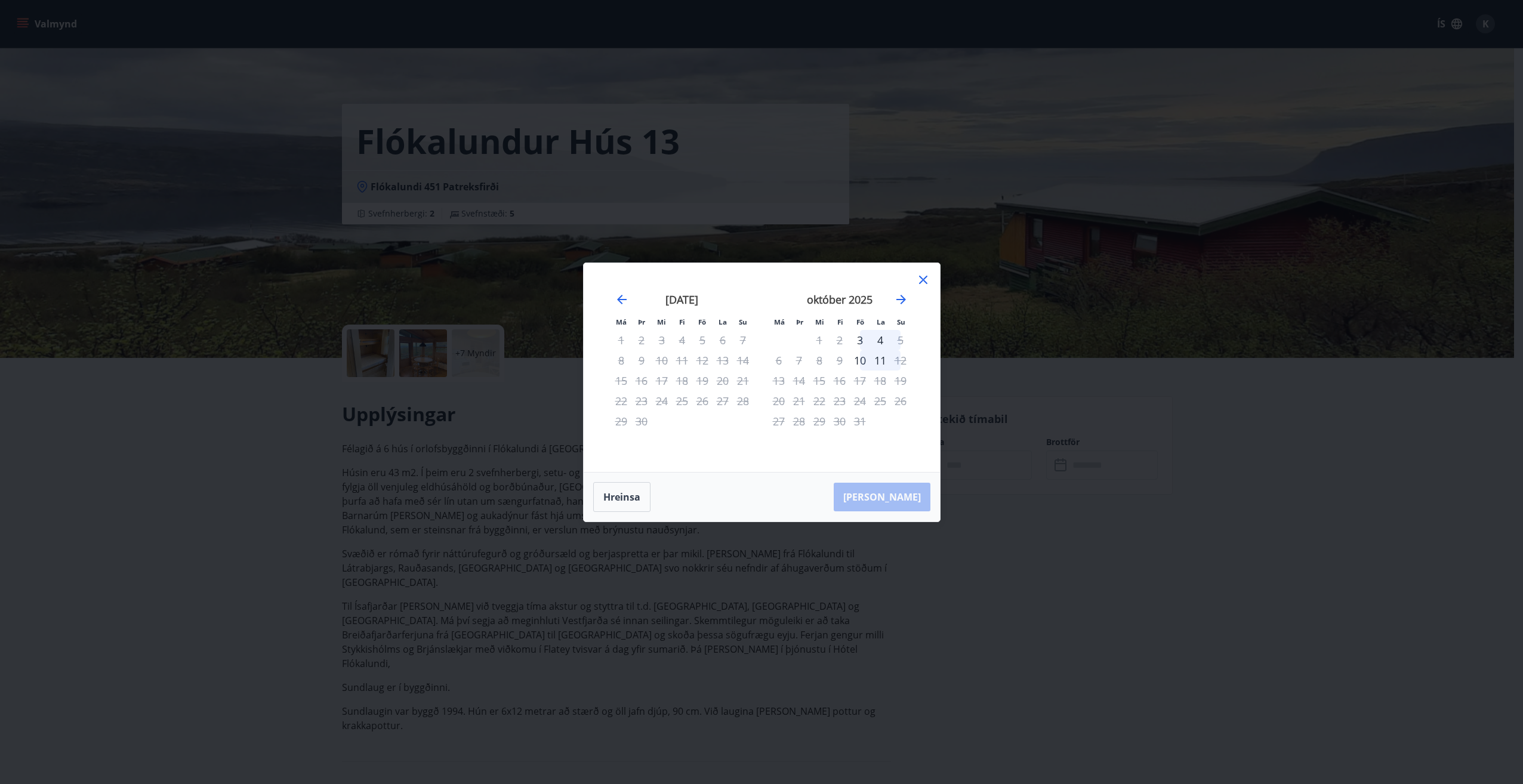
click at [857, 378] on div "17" at bounding box center [860, 381] width 21 height 21
click at [925, 279] on icon at bounding box center [922, 279] width 14 height 14
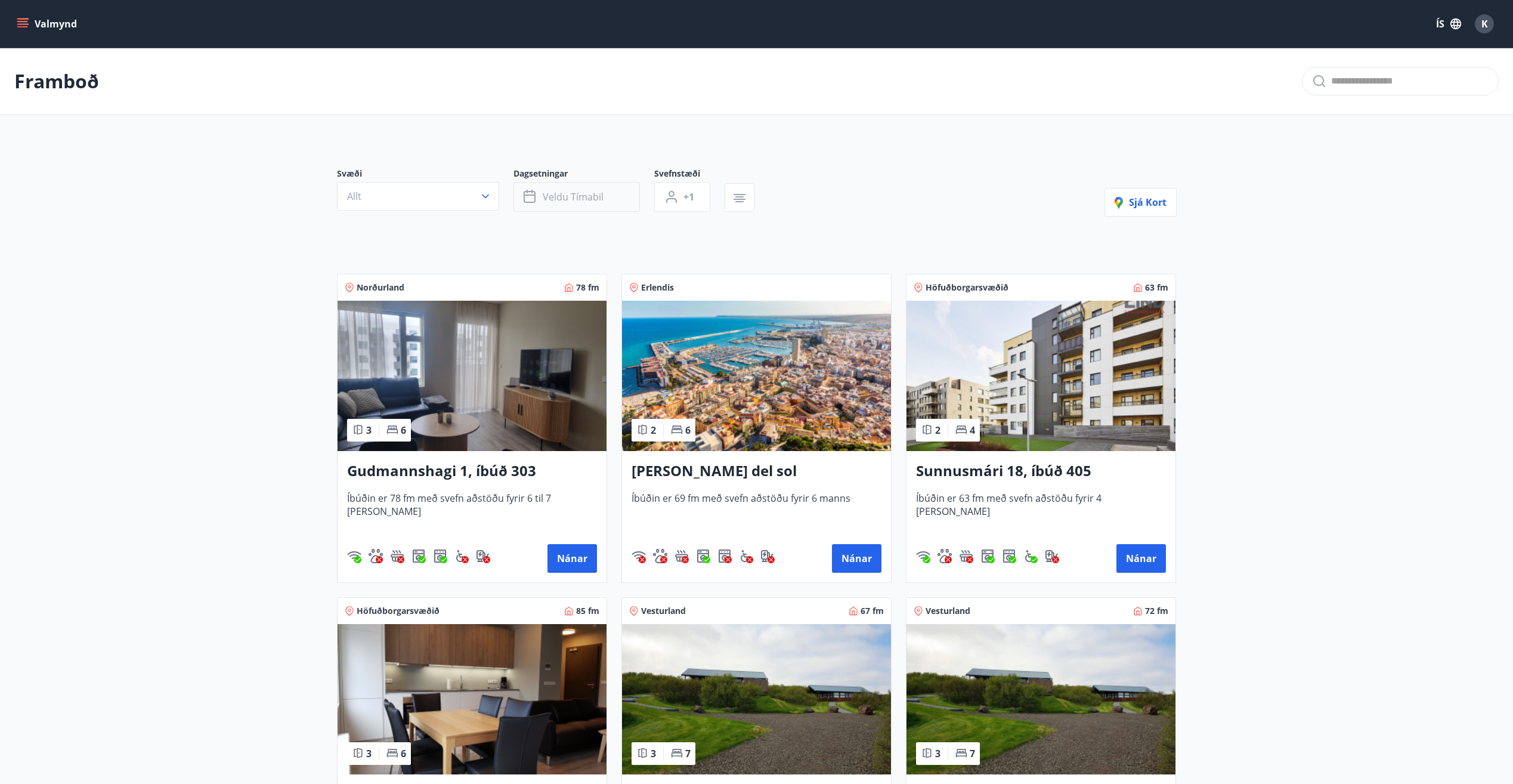
click at [573, 205] on button "Veldu tímabil" at bounding box center [577, 197] width 127 height 30
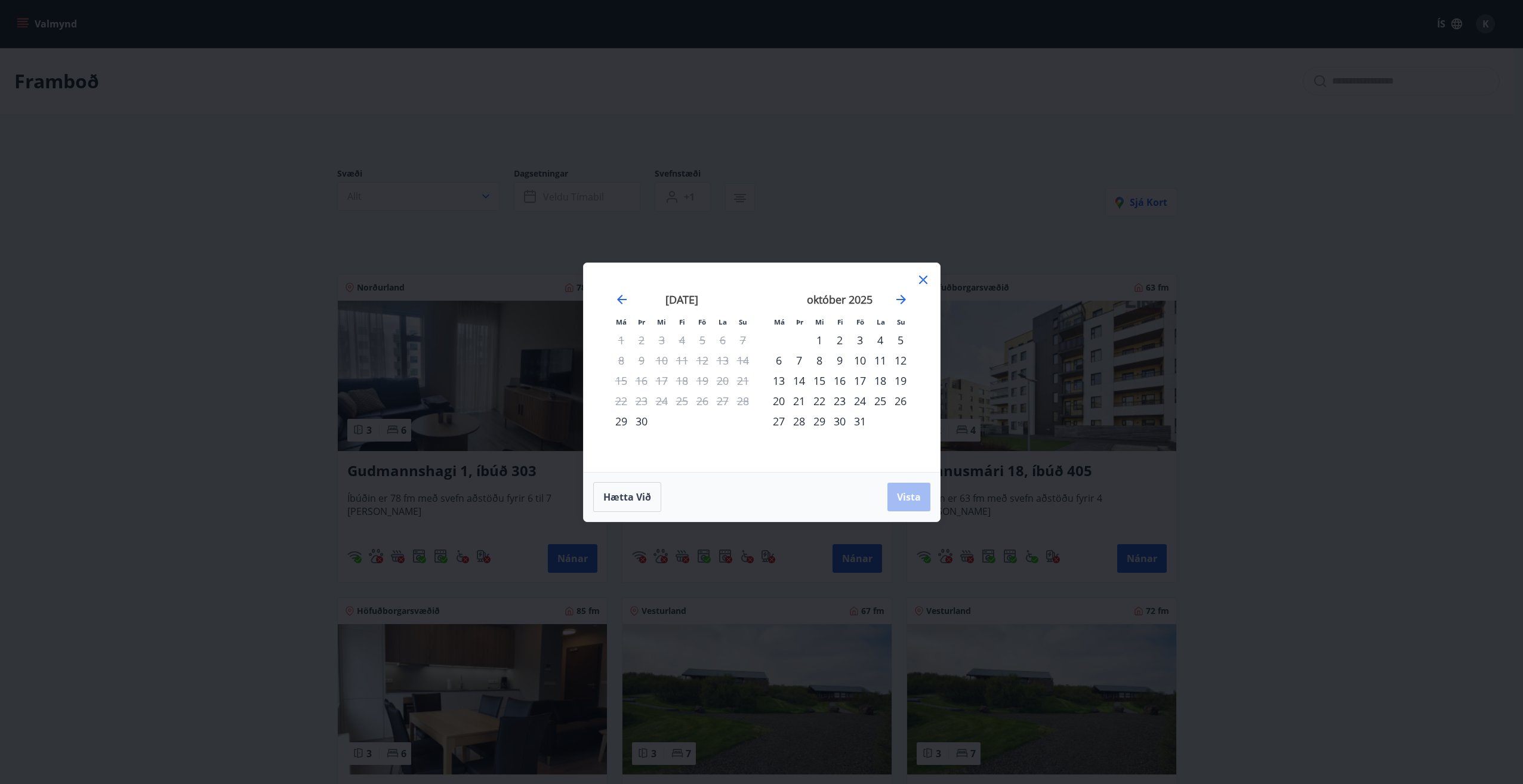
click at [865, 379] on div "17" at bounding box center [860, 381] width 21 height 21
click at [800, 403] on div "21" at bounding box center [800, 401] width 21 height 21
click at [914, 501] on span "Vista" at bounding box center [908, 497] width 23 height 13
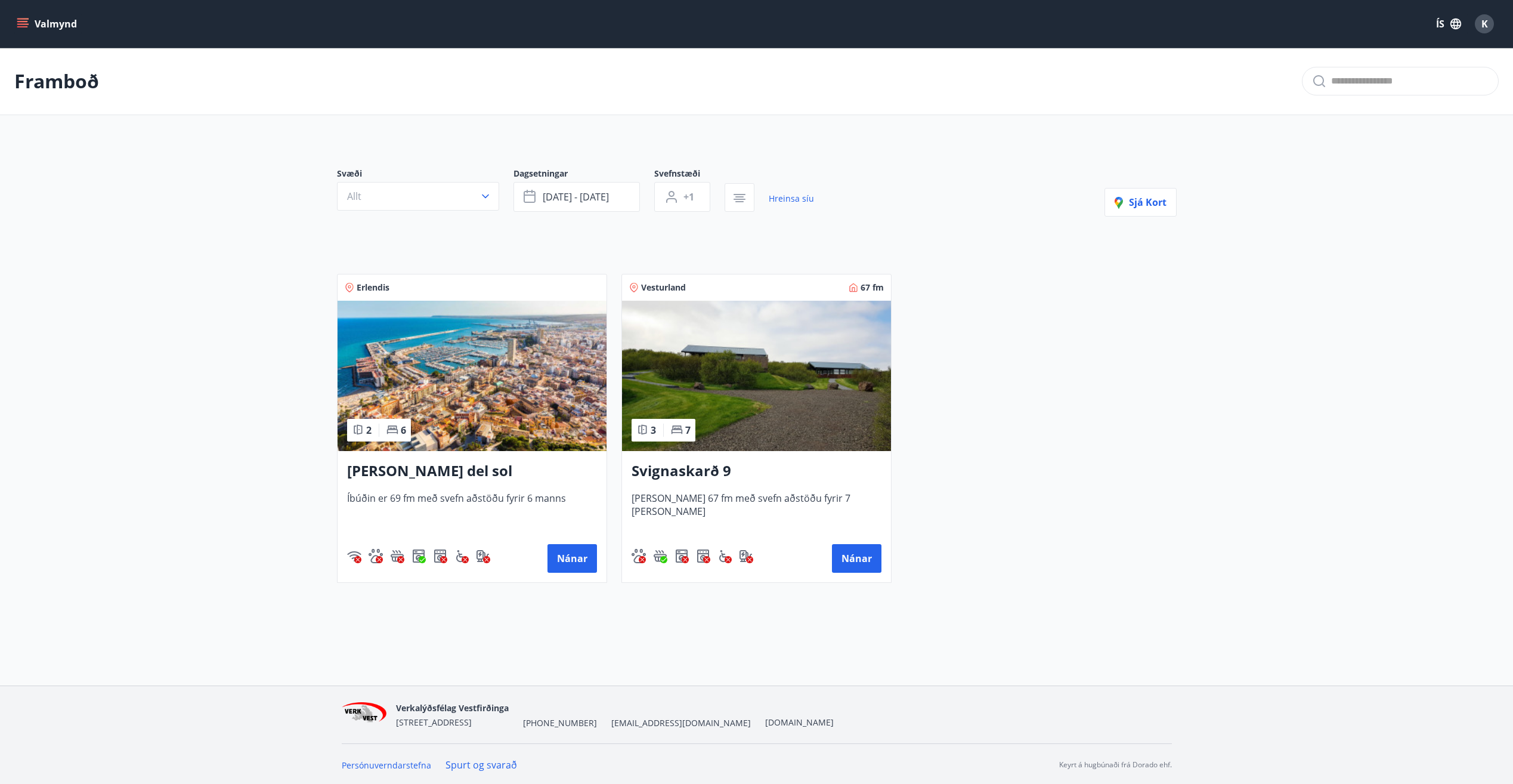
click at [685, 471] on h3 "Svignaskarð 9" at bounding box center [756, 471] width 250 height 22
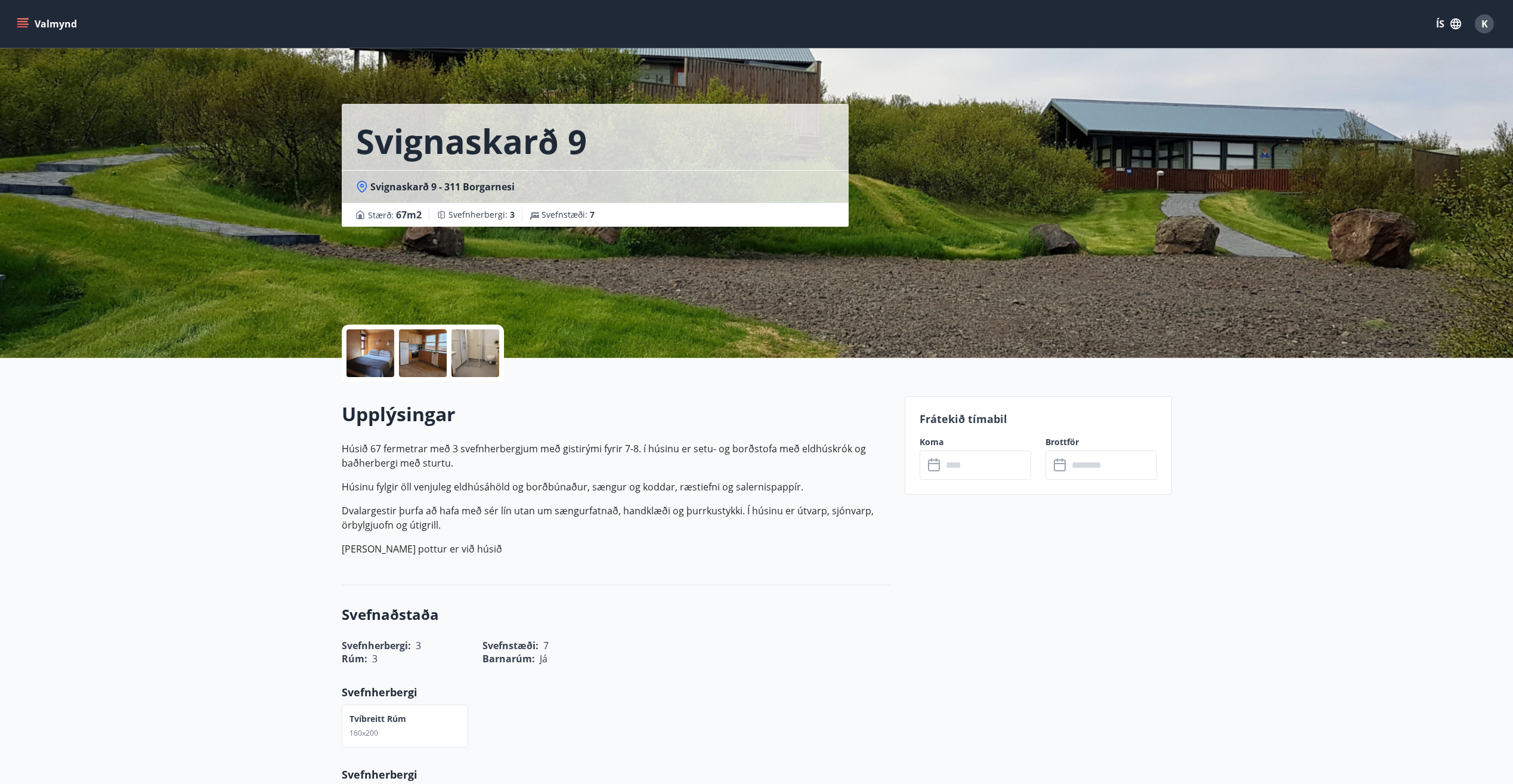
click at [378, 351] on div at bounding box center [370, 353] width 48 height 48
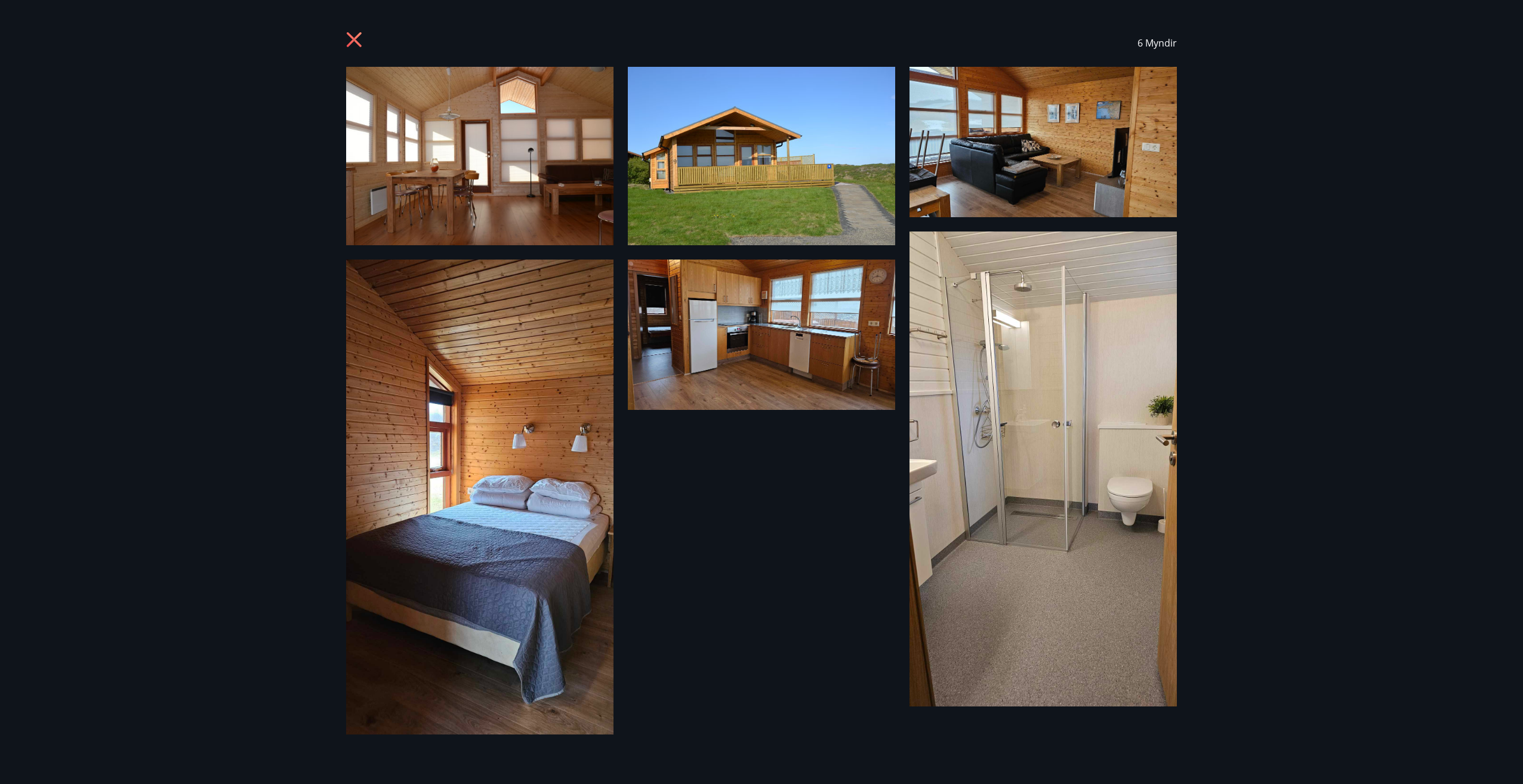
click at [361, 37] on icon at bounding box center [356, 41] width 19 height 19
